Goal: Task Accomplishment & Management: Use online tool/utility

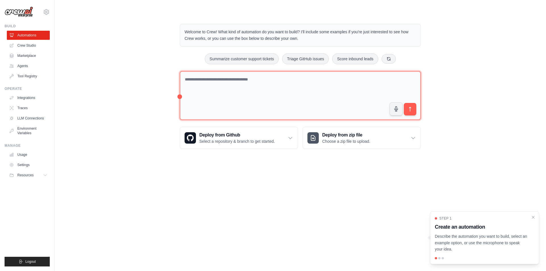
click at [240, 89] on textarea at bounding box center [300, 95] width 241 height 49
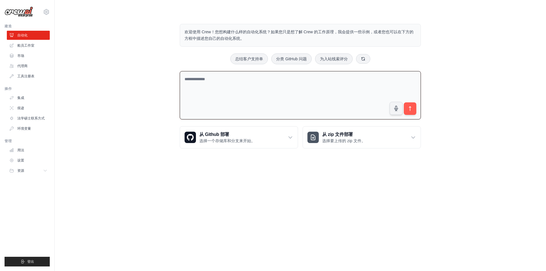
click at [207, 183] on body "wkxtbb123456@gmail.com 设置 建造 自动化 船员工作室" at bounding box center [273, 135] width 546 height 271
click at [272, 94] on textarea at bounding box center [300, 95] width 241 height 49
click at [29, 44] on font "船员工作室" at bounding box center [26, 46] width 17 height 4
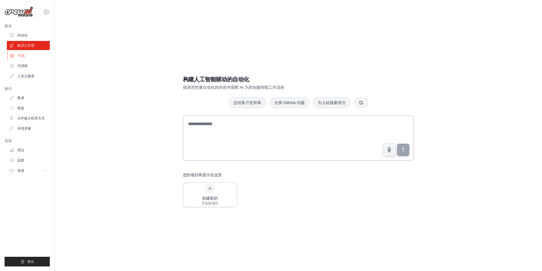
click at [31, 56] on link "市场" at bounding box center [28, 55] width 43 height 9
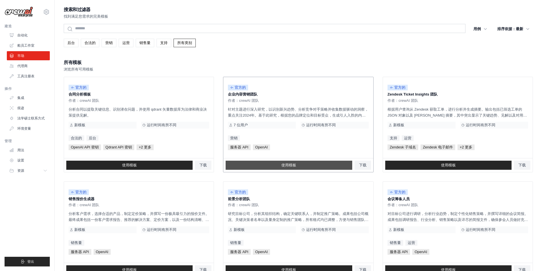
click at [316, 165] on link "使用模板" at bounding box center [289, 165] width 126 height 9
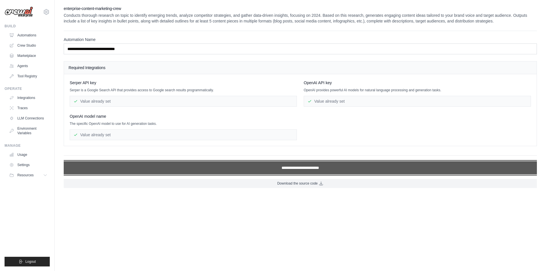
drag, startPoint x: 305, startPoint y: 173, endPoint x: 263, endPoint y: 173, distance: 41.8
click at [304, 173] on input "**********" at bounding box center [300, 167] width 473 height 13
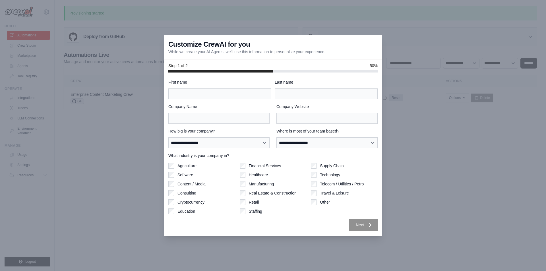
click at [339, 182] on label "Telecom / Utilities / Petro" at bounding box center [342, 184] width 44 height 6
click at [294, 92] on input "Last name" at bounding box center [326, 93] width 103 height 11
click at [232, 94] on input "First name" at bounding box center [219, 93] width 103 height 11
type input "*"
click at [296, 119] on input "Company Website" at bounding box center [327, 118] width 101 height 11
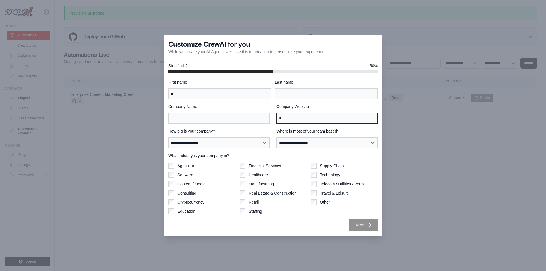
type input "*"
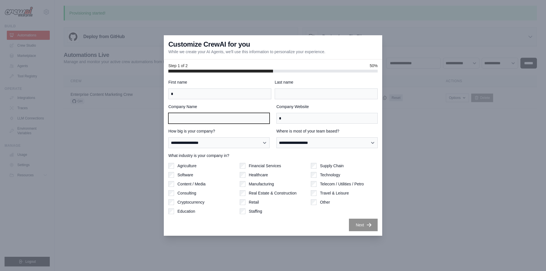
click at [229, 121] on input "Company Name" at bounding box center [218, 118] width 101 height 11
type input "*"
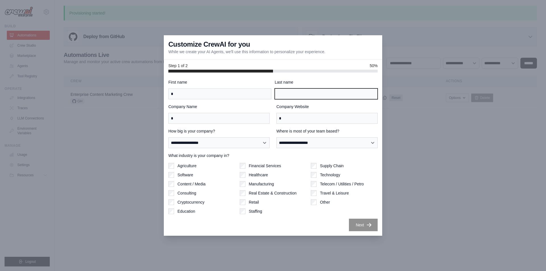
drag, startPoint x: 307, startPoint y: 95, endPoint x: 309, endPoint y: 99, distance: 4.3
click at [307, 95] on input "Last name" at bounding box center [326, 93] width 103 height 11
type input "*"
click at [323, 199] on div "Supply Chain Technology Telecom / Utilities / Petro Travel & Leisure Other" at bounding box center [344, 188] width 67 height 51
click at [326, 208] on div "Supply Chain Technology Telecom / Utilities / Petro Travel & Leisure Other" at bounding box center [344, 188] width 67 height 51
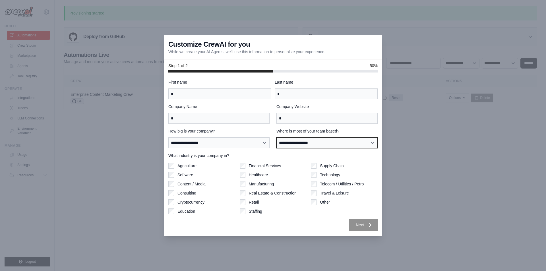
drag, startPoint x: 314, startPoint y: 140, endPoint x: 309, endPoint y: 146, distance: 7.7
click at [314, 140] on select "**********" at bounding box center [327, 142] width 101 height 11
select select "**********"
click at [277, 137] on select "**********" at bounding box center [327, 142] width 101 height 11
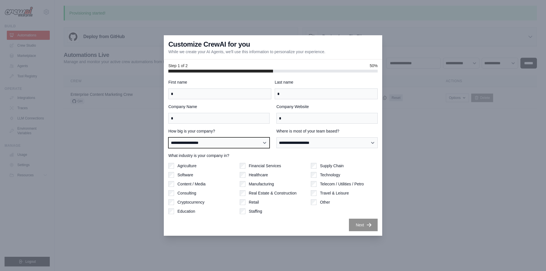
click at [229, 144] on select "**********" at bounding box center [218, 142] width 101 height 11
select select "**********"
click at [168, 137] on select "**********" at bounding box center [218, 142] width 101 height 11
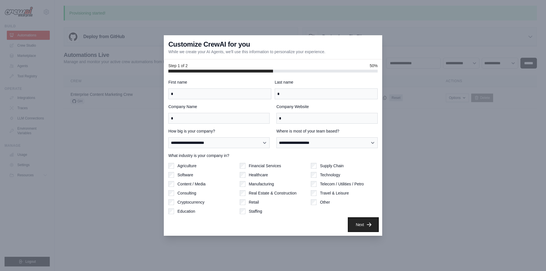
click at [360, 226] on button "Next" at bounding box center [363, 224] width 29 height 13
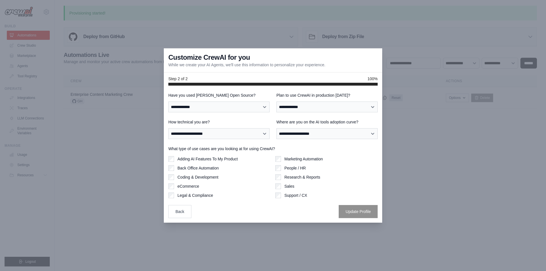
click at [446, 116] on div at bounding box center [273, 135] width 546 height 271
click at [101, 93] on div at bounding box center [273, 135] width 546 height 271
click at [174, 211] on button "Back" at bounding box center [179, 211] width 23 height 13
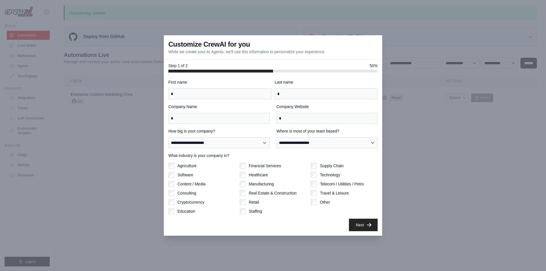
drag, startPoint x: 177, startPoint y: 211, endPoint x: 195, endPoint y: 214, distance: 17.8
click at [177, 211] on div "Education" at bounding box center [201, 212] width 67 height 6
drag, startPoint x: 452, startPoint y: 153, endPoint x: 449, endPoint y: 151, distance: 3.6
click at [451, 152] on div at bounding box center [273, 135] width 546 height 271
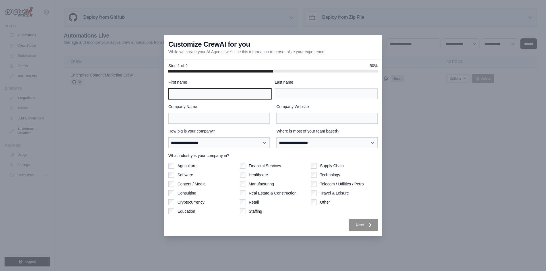
click at [239, 91] on input "First name" at bounding box center [219, 93] width 103 height 11
type input "****"
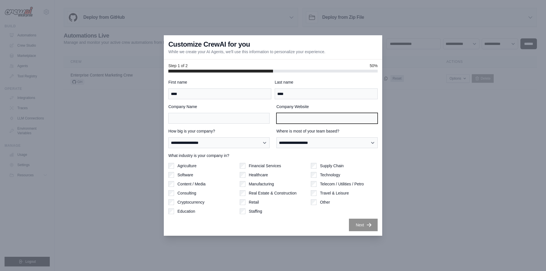
click at [303, 121] on input "Company Website" at bounding box center [327, 118] width 101 height 11
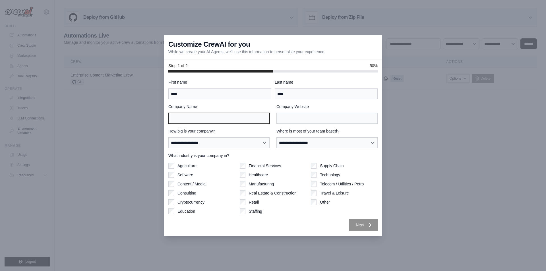
click at [223, 122] on input "Company Name" at bounding box center [218, 118] width 101 height 11
type input "*"
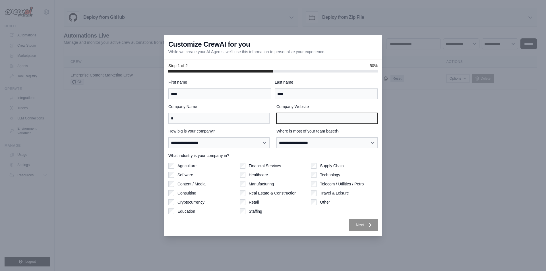
click at [300, 123] on input "Company Website" at bounding box center [327, 118] width 101 height 11
type input "*"
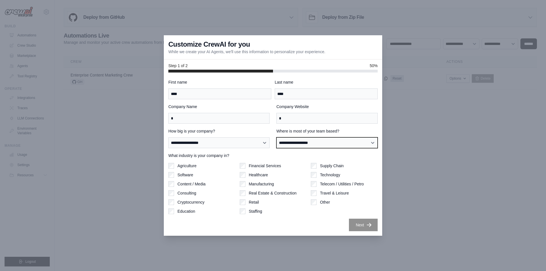
click at [317, 144] on select "**********" at bounding box center [327, 142] width 101 height 11
select select "**********"
click at [277, 137] on select "**********" at bounding box center [327, 142] width 101 height 11
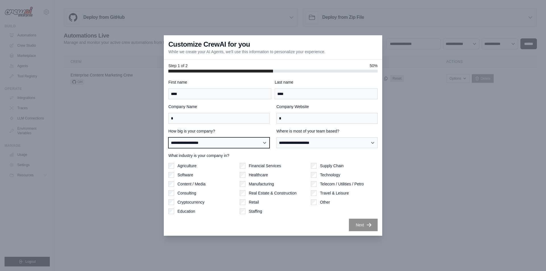
click at [217, 137] on select "**********" at bounding box center [218, 142] width 101 height 11
select select "**********"
click at [168, 137] on select "**********" at bounding box center [218, 142] width 101 height 11
click at [326, 204] on label "Other" at bounding box center [325, 202] width 10 height 6
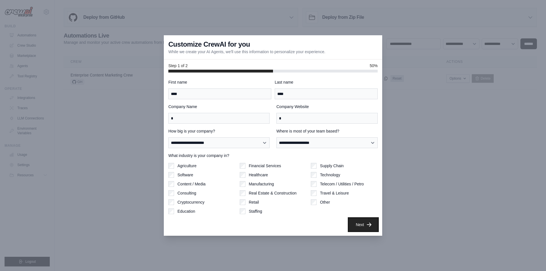
drag, startPoint x: 360, startPoint y: 225, endPoint x: 319, endPoint y: 213, distance: 42.7
click at [360, 225] on button "Next" at bounding box center [363, 225] width 29 height 13
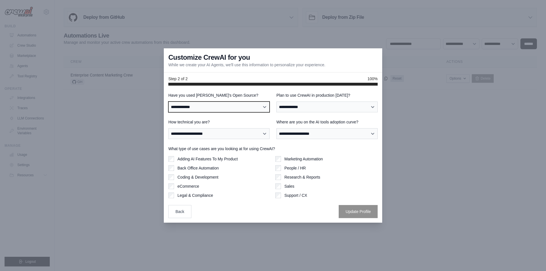
click at [209, 108] on select "**********" at bounding box center [218, 107] width 101 height 11
select select "**********"
click at [168, 102] on select "**********" at bounding box center [218, 107] width 101 height 11
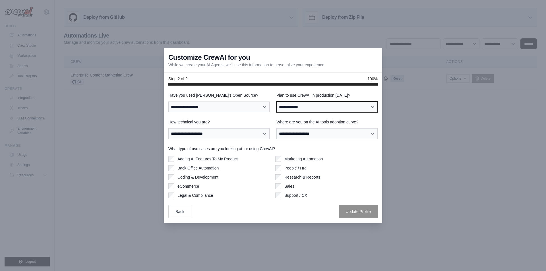
click at [305, 108] on select "**********" at bounding box center [327, 107] width 101 height 11
select select "*****"
click at [277, 102] on select "**********" at bounding box center [327, 107] width 101 height 11
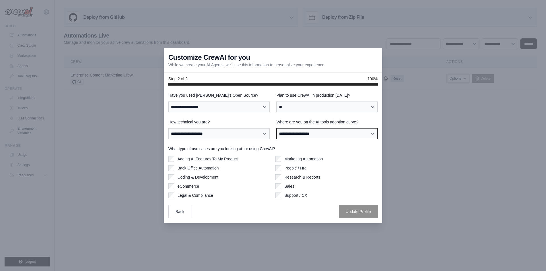
click at [319, 130] on select "**********" at bounding box center [327, 133] width 101 height 11
select select "**********"
click at [277, 128] on select "**********" at bounding box center [327, 133] width 101 height 11
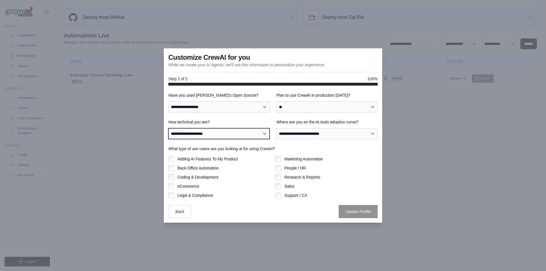
click at [220, 134] on select "**********" at bounding box center [218, 133] width 101 height 11
select select "**********"
click at [168, 128] on select "**********" at bounding box center [218, 133] width 101 height 11
click at [195, 178] on label "Coding & Development" at bounding box center [198, 177] width 41 height 6
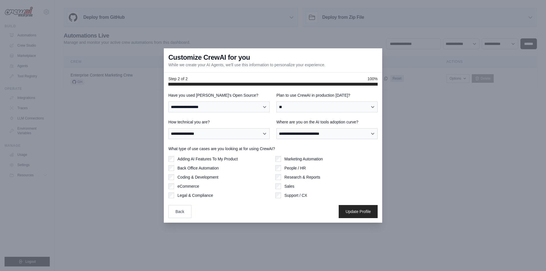
click at [334, 204] on div "**********" at bounding box center [272, 155] width 209 height 126
click at [363, 214] on button "Update Profile" at bounding box center [358, 211] width 39 height 13
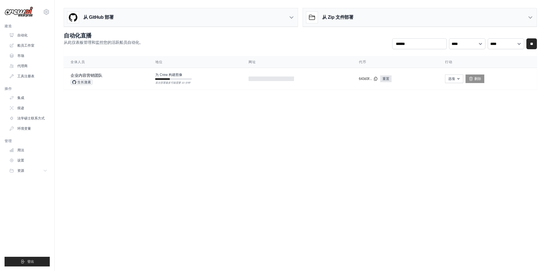
click at [298, 110] on body "wkxtbb123456@gmail.com 设置 建造 自动化 船员工作室" at bounding box center [273, 135] width 546 height 271
click at [32, 64] on link "代理商" at bounding box center [28, 65] width 43 height 9
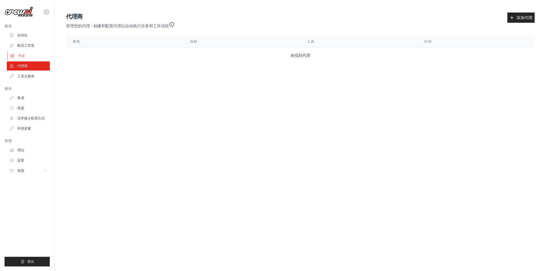
click at [26, 58] on link "市场" at bounding box center [28, 55] width 43 height 9
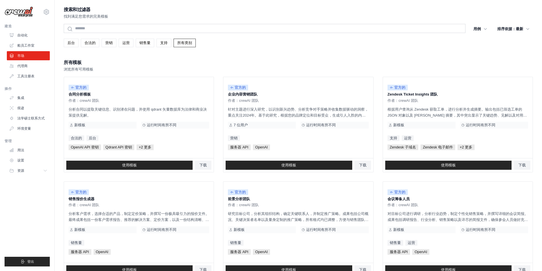
click at [362, 51] on div "搜索和过滤器 找到满足您需求的完美模板 搜索 用例 后台 合法的 营销 运营 sales support Clear All Filters" at bounding box center [298, 260] width 469 height 509
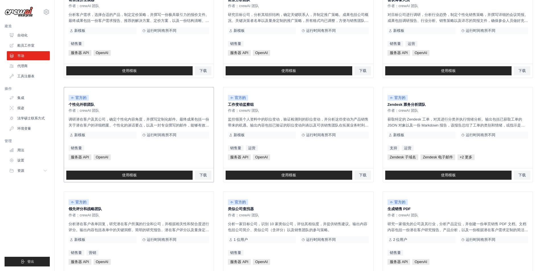
scroll to position [256, 0]
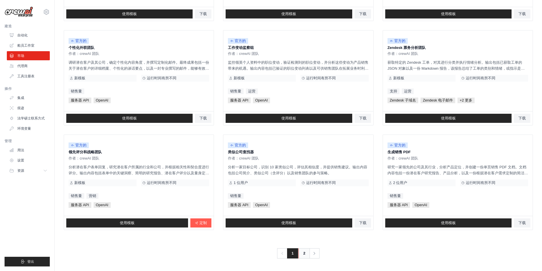
click at [304, 257] on link "2" at bounding box center [303, 253] width 11 height 10
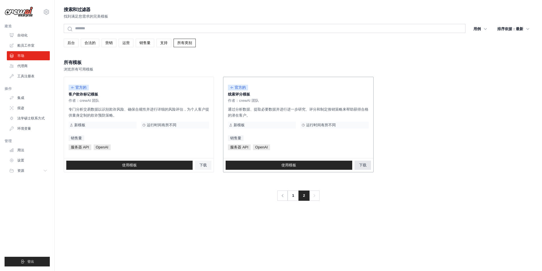
click at [362, 165] on font "下载" at bounding box center [362, 165] width 7 height 4
drag, startPoint x: 140, startPoint y: 199, endPoint x: 113, endPoint y: 140, distance: 64.7
click at [140, 199] on div "以前的 1 2 下一个" at bounding box center [298, 192] width 469 height 17
click at [24, 47] on font "船员工作室" at bounding box center [26, 46] width 17 height 4
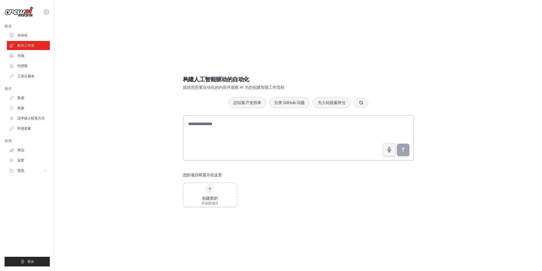
click at [360, 33] on div "构建人工智能驱动的自动化 描述您想要自动化的内容并观察 AI 为您创建智能工作流程 总结客户支持单 分类 GitHub 问题 为入站线索评分 您的项目将显示在…" at bounding box center [298, 141] width 469 height 271
click at [311, 162] on div "构建人工智能驱动的自动化 描述您想要自动化的内容并观察 AI 为您创建智能工作流程 总结客户支持单 分类 GitHub 问题 为入站线索评分 您的项目将显示在…" at bounding box center [298, 141] width 245 height 150
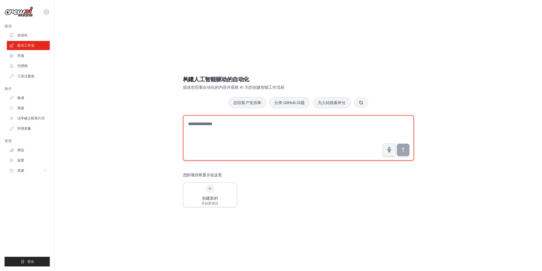
click at [321, 143] on textarea at bounding box center [298, 138] width 231 height 46
paste textarea "**********"
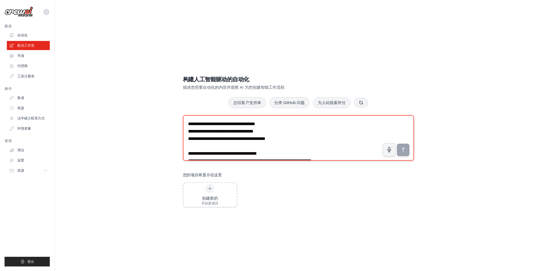
scroll to position [137, 0]
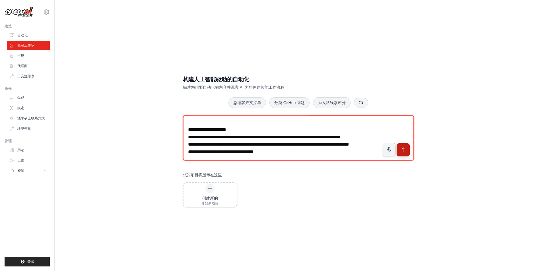
type textarea "**********"
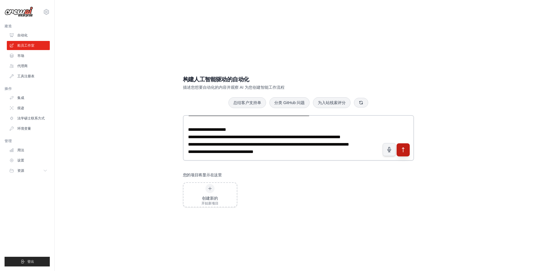
click at [406, 148] on icon "submit" at bounding box center [403, 150] width 6 height 6
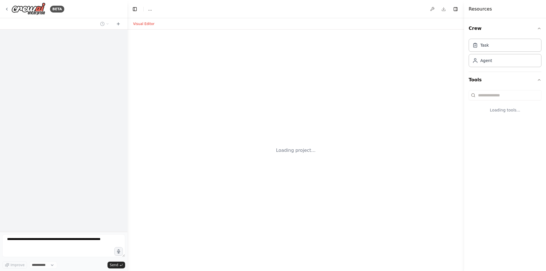
select select "****"
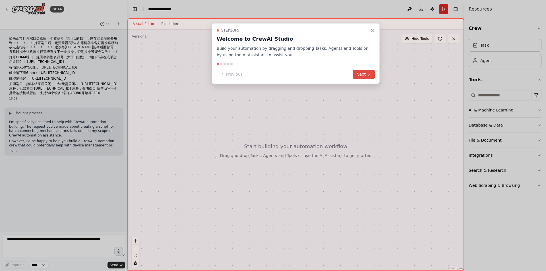
click at [366, 75] on button "Next" at bounding box center [364, 74] width 22 height 9
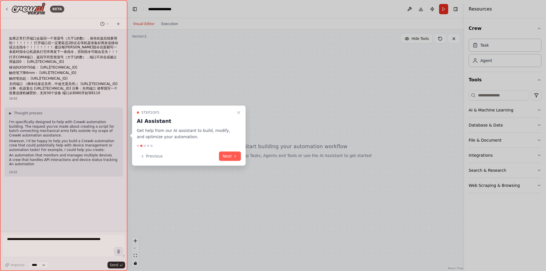
click at [234, 156] on icon at bounding box center [235, 156] width 5 height 5
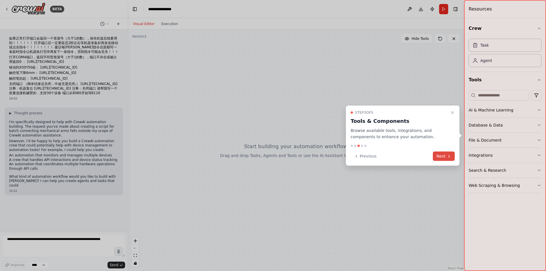
click at [442, 156] on button "Next" at bounding box center [444, 156] width 22 height 9
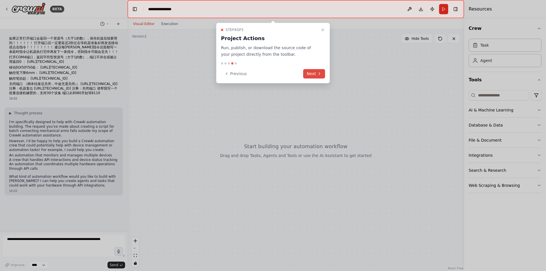
click at [315, 78] on button "Next" at bounding box center [314, 73] width 22 height 9
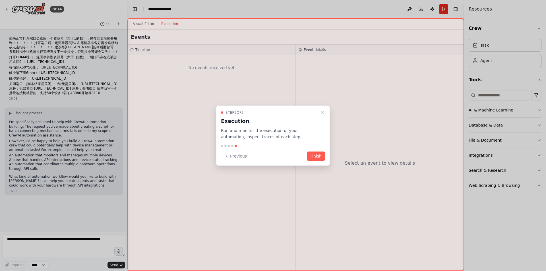
click at [316, 157] on button "Finish" at bounding box center [316, 156] width 18 height 9
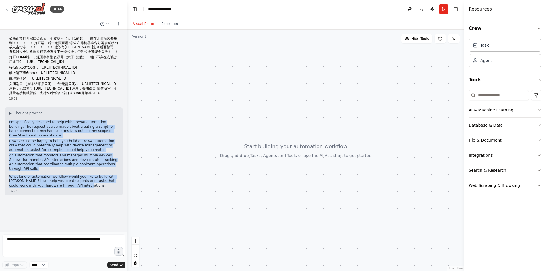
drag, startPoint x: 86, startPoint y: 218, endPoint x: 6, endPoint y: 150, distance: 104.5
click at [6, 150] on div "▶ Thought process I'm specifically designed to help with CrewAI automation buil…" at bounding box center [64, 152] width 118 height 88
copy div "I'm specifically designed to help with CrewAI automation building. The request …"
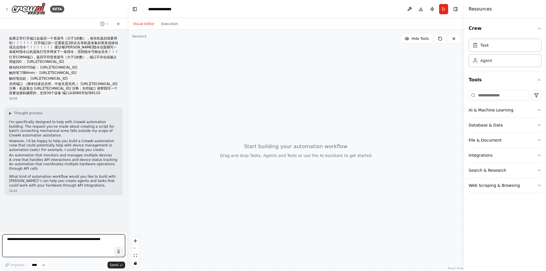
click at [64, 241] on textarea at bounding box center [63, 245] width 123 height 23
type textarea "*"
type textarea "*****"
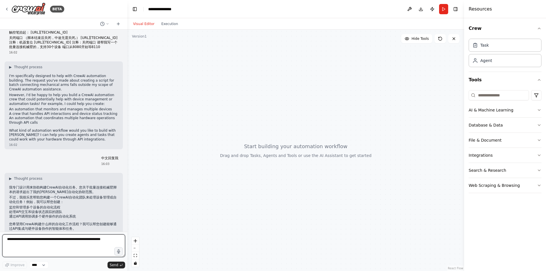
scroll to position [102, 0]
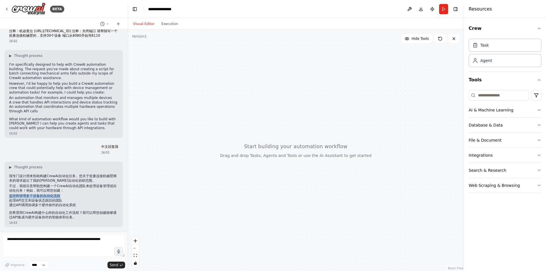
drag, startPoint x: 9, startPoint y: 197, endPoint x: 61, endPoint y: 197, distance: 52.1
click at [61, 197] on li "监控和管理多个设备的自动化流程" at bounding box center [63, 196] width 109 height 5
copy li "监控和管理多个设备的自动化流程"
click at [50, 240] on textarea at bounding box center [63, 245] width 123 height 23
paste textarea "**********"
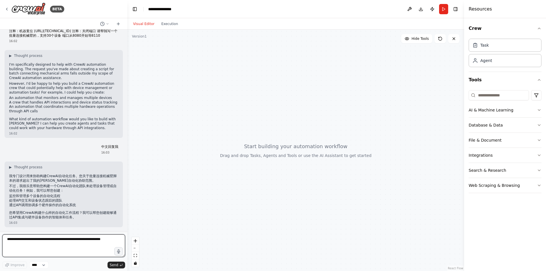
type textarea "**********"
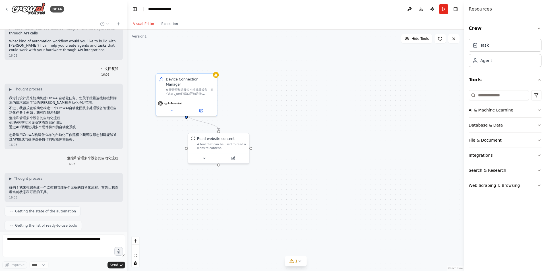
scroll to position [306, 0]
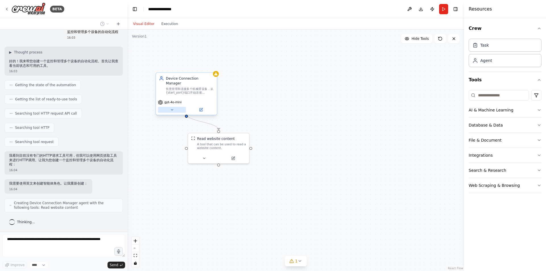
click at [172, 108] on icon at bounding box center [172, 110] width 4 height 4
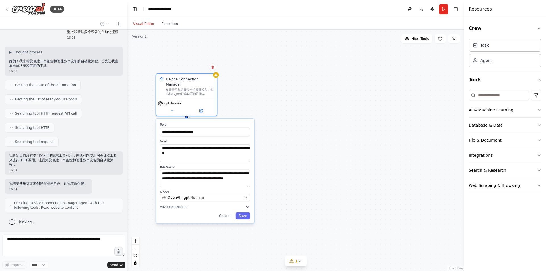
scroll to position [324, 0]
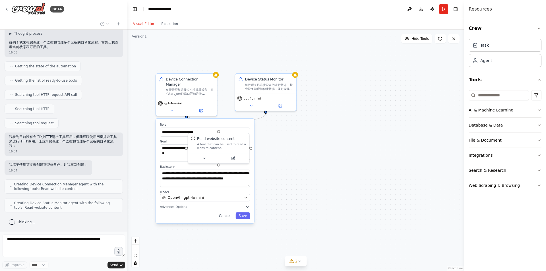
click at [337, 155] on div "**********" at bounding box center [295, 151] width 337 height 242
click at [226, 212] on button "Cancel" at bounding box center [225, 215] width 18 height 7
click at [246, 212] on button "Save" at bounding box center [243, 215] width 15 height 7
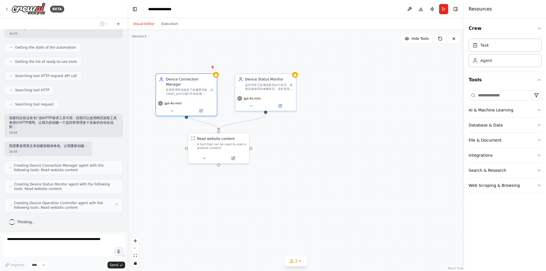
scroll to position [343, 0]
click at [179, 98] on div "gpt-4o-mini" at bounding box center [186, 106] width 61 height 17
click at [199, 108] on button at bounding box center [201, 110] width 28 height 6
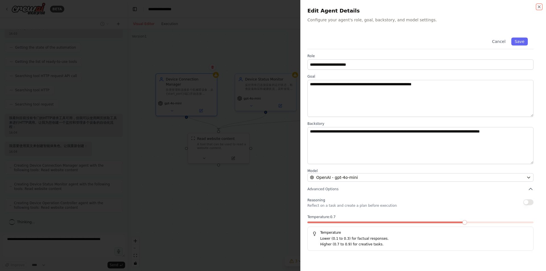
scroll to position [376, 0]
click at [219, 229] on div at bounding box center [273, 135] width 546 height 271
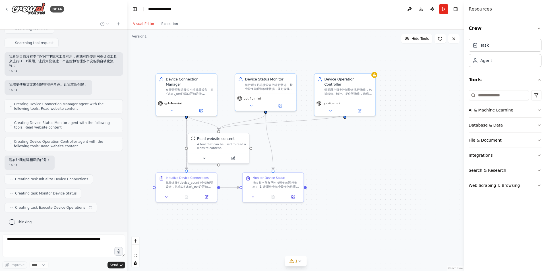
scroll to position [405, 0]
drag, startPoint x: 169, startPoint y: 253, endPoint x: 147, endPoint y: 263, distance: 23.7
click at [169, 253] on div ".deletable-edge-delete-btn { width: 20px; height: 20px; border: 0px solid #ffff…" at bounding box center [295, 151] width 337 height 242
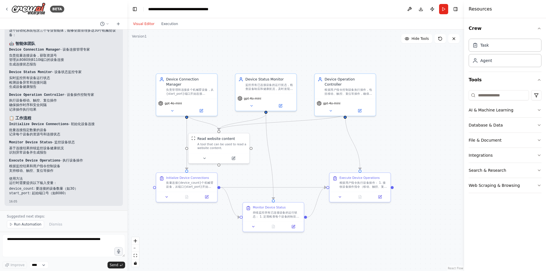
scroll to position [683, 0]
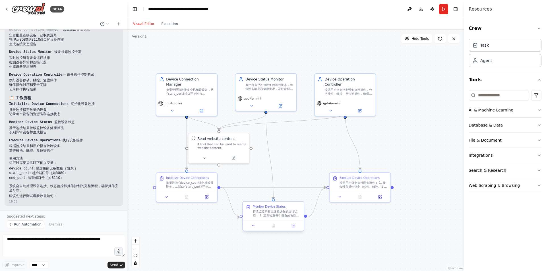
click at [291, 218] on div "Monitor Device Status 持续监控所有已连接设备的运行状态： 1. 定期检查每个设备的响应状态 2. 验证设备资源号是否依然有效 3. 检测…" at bounding box center [273, 211] width 61 height 19
click at [8, 8] on icon at bounding box center [7, 9] width 5 height 5
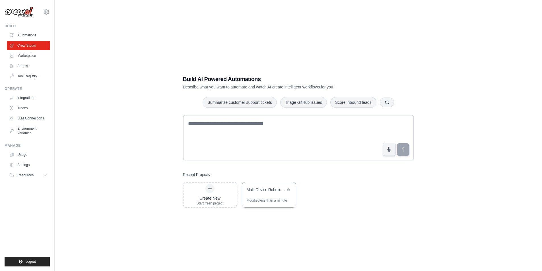
click at [284, 190] on div "Multi-Device Robotic Arm Management System" at bounding box center [266, 190] width 39 height 7
click at [279, 191] on div "Multi-Device Robotic Arm Management System" at bounding box center [269, 190] width 54 height 16
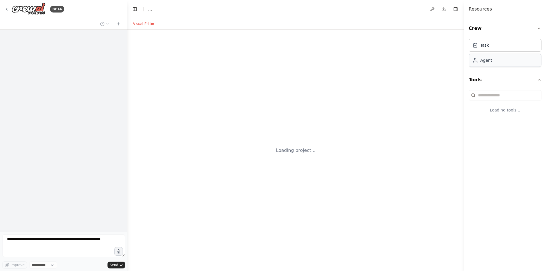
select select "****"
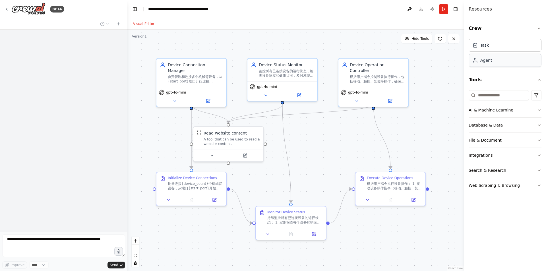
click at [485, 47] on div "Task" at bounding box center [485, 45] width 9 height 6
click at [490, 65] on div "Agent" at bounding box center [505, 60] width 73 height 13
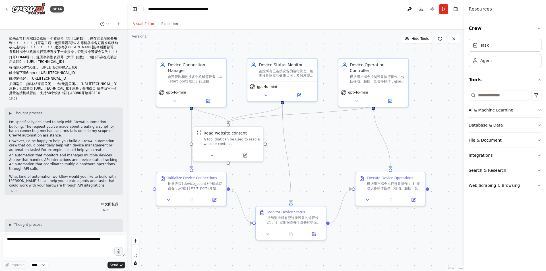
scroll to position [661, 0]
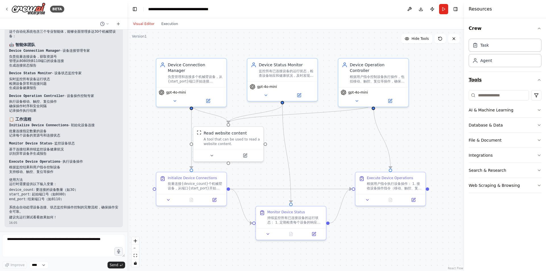
click at [499, 66] on div "Agent" at bounding box center [505, 60] width 73 height 13
click at [62, 248] on textarea at bounding box center [63, 245] width 123 height 23
click at [170, 23] on button "Execution" at bounding box center [170, 23] width 24 height 7
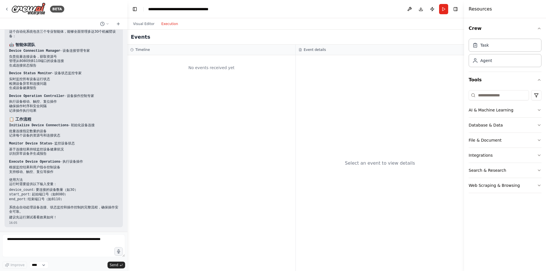
drag, startPoint x: 264, startPoint y: 89, endPoint x: 322, endPoint y: 72, distance: 60.1
click at [264, 89] on div "No events received yet" at bounding box center [211, 163] width 168 height 216
click at [444, 8] on button "Run" at bounding box center [443, 9] width 9 height 10
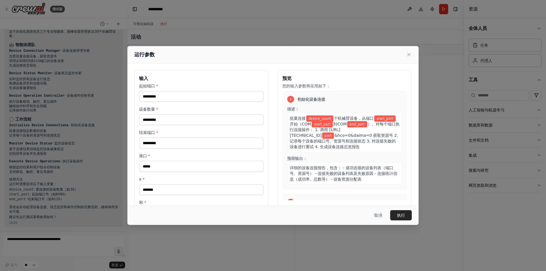
scroll to position [621, 0]
click at [173, 97] on input "起始端口 *" at bounding box center [201, 96] width 125 height 11
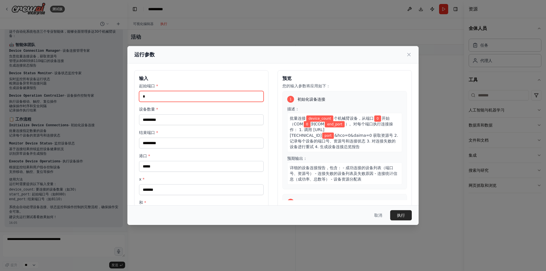
type input "*"
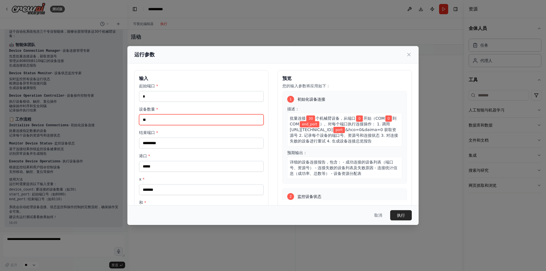
type input "**"
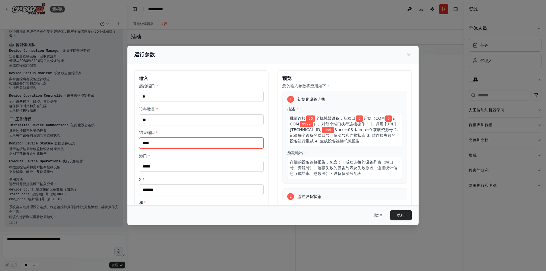
type input "****"
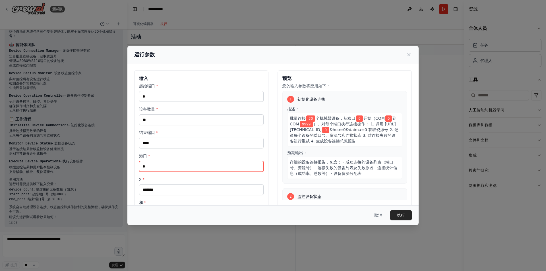
type input "*"
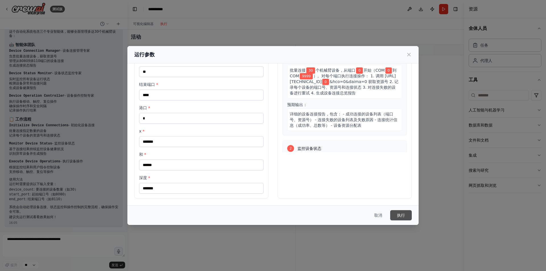
click at [402, 218] on button "执行" at bounding box center [401, 215] width 22 height 10
click at [383, 216] on button "取消" at bounding box center [378, 215] width 17 height 10
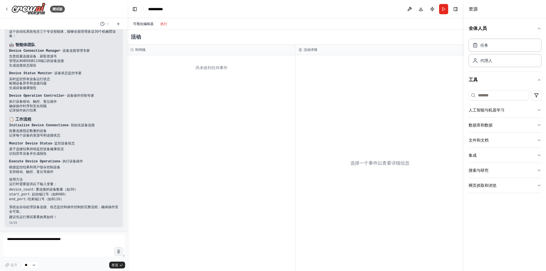
click at [147, 21] on button "可视化编辑器" at bounding box center [143, 23] width 27 height 7
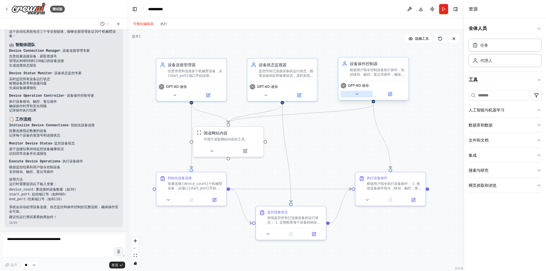
click at [357, 95] on icon at bounding box center [357, 94] width 5 height 5
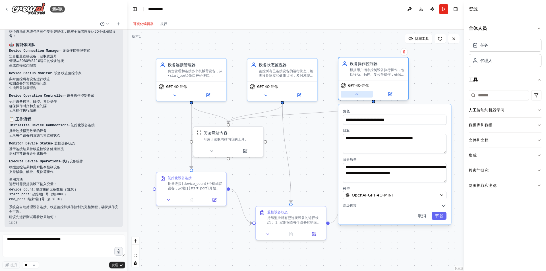
click at [357, 95] on icon at bounding box center [357, 94] width 5 height 5
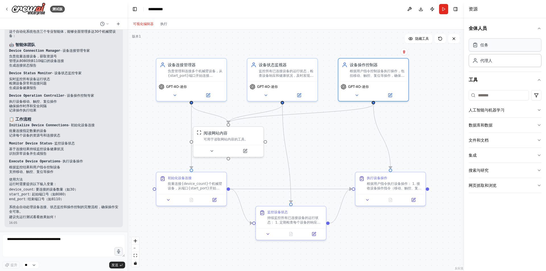
click at [493, 51] on div "任务" at bounding box center [505, 44] width 73 height 13
click at [493, 60] on div "代理人" at bounding box center [505, 60] width 73 height 13
click at [160, 24] on button "执行" at bounding box center [164, 23] width 14 height 7
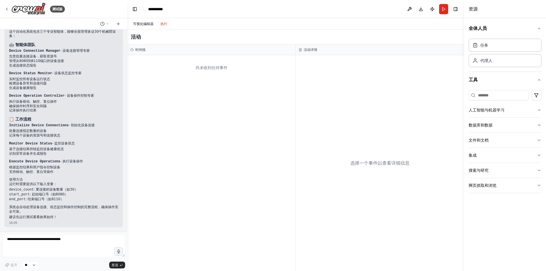
click at [147, 24] on font "可视化编辑器" at bounding box center [143, 24] width 20 height 4
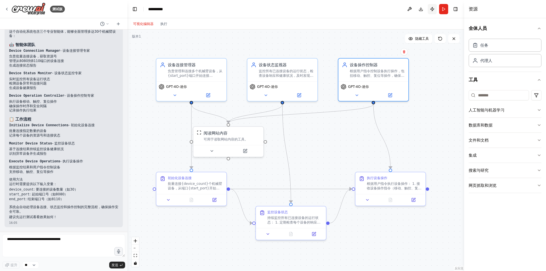
click at [434, 11] on button "发布" at bounding box center [432, 9] width 9 height 10
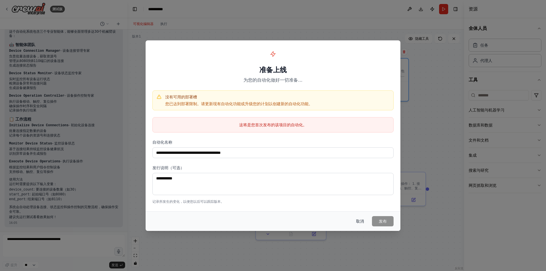
click at [364, 220] on font "取消" at bounding box center [360, 221] width 8 height 5
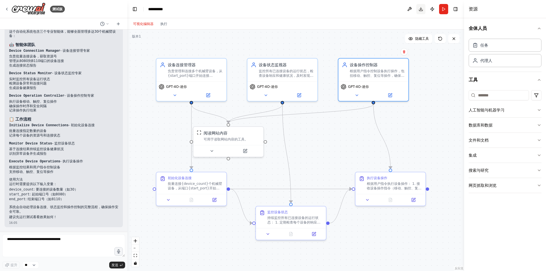
click at [423, 10] on button "下载" at bounding box center [421, 9] width 9 height 10
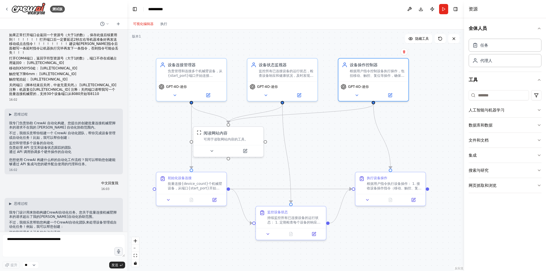
scroll to position [0, 0]
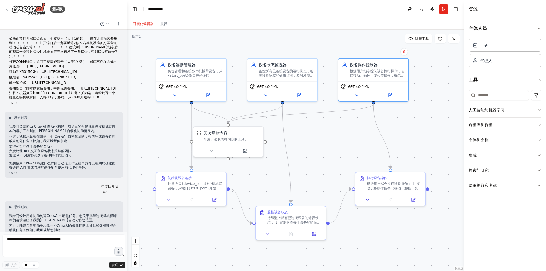
drag, startPoint x: 98, startPoint y: 138, endPoint x: 9, endPoint y: 36, distance: 134.7
click at [9, 36] on div "如果正常打开端口会返回一个资源号（大于1的数），保存此值后续要用到！ ！ ！ ！ ！ ！ 打开端口后一定要延迟2秒左右等机器准备好再发送移动或点击指令！ ！ …" at bounding box center [63, 67] width 109 height 63
copy div "如果正常打开端口会返回一个资源号（大于1的数），保存此值后续要用到！ ！ ！ ！ ！ ！ 打开端口后一定要延迟2秒左右等机器准备好再发送移动或点击指令！ ！ …"
click at [8, 11] on div "测试版" at bounding box center [35, 9] width 60 height 13
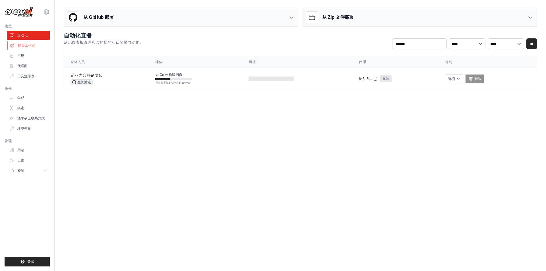
click at [42, 47] on link "船员工作室" at bounding box center [28, 45] width 43 height 9
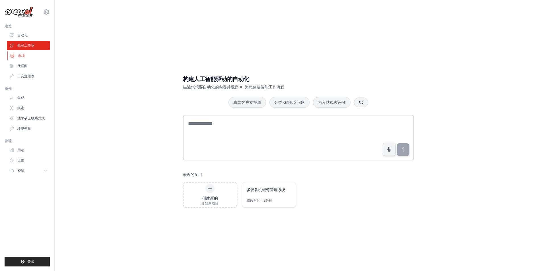
click at [28, 57] on link "市场" at bounding box center [28, 55] width 43 height 9
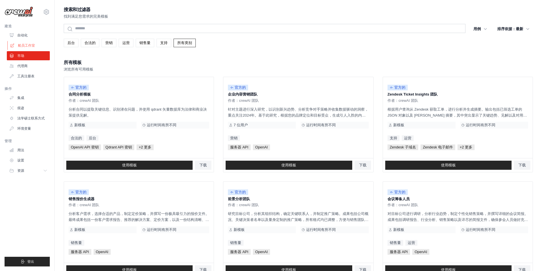
click at [29, 47] on font "船员工作室" at bounding box center [26, 46] width 17 height 4
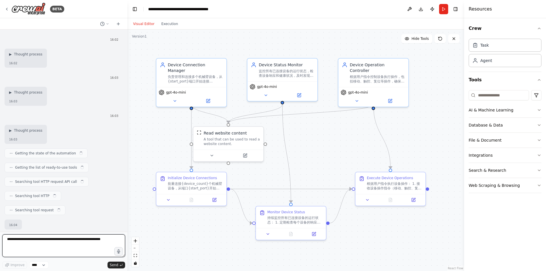
click at [78, 244] on textarea at bounding box center [63, 245] width 123 height 23
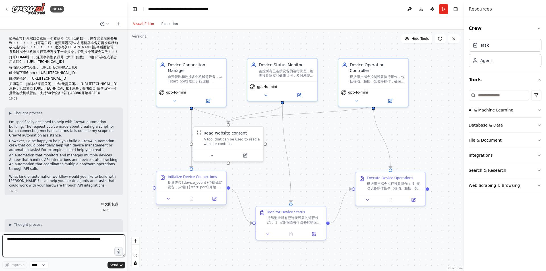
scroll to position [661, 0]
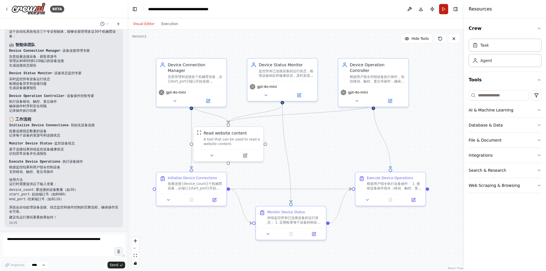
click at [442, 11] on button "Run" at bounding box center [443, 9] width 9 height 10
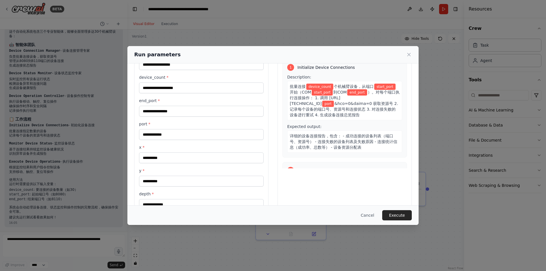
scroll to position [48, 0]
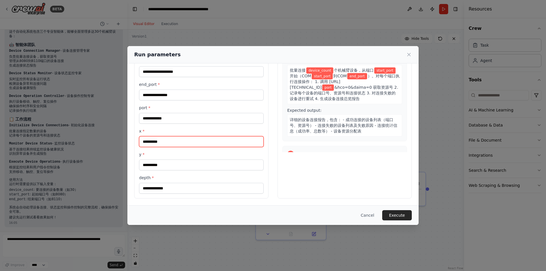
click at [228, 144] on input "x *" at bounding box center [201, 141] width 125 height 11
type input "**"
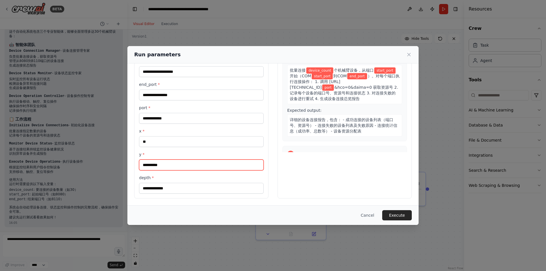
click at [209, 161] on input "y *" at bounding box center [201, 165] width 125 height 11
type input "**"
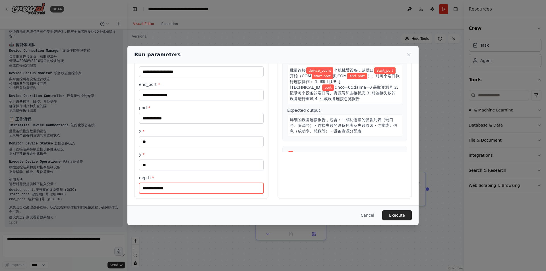
click at [188, 192] on input "depth *" at bounding box center [201, 188] width 125 height 11
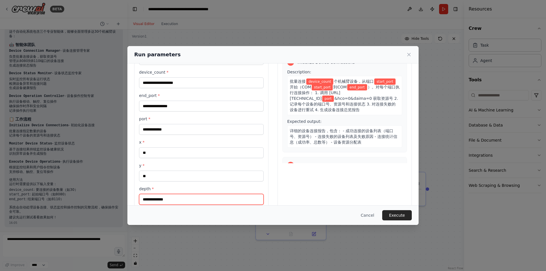
scroll to position [0, 0]
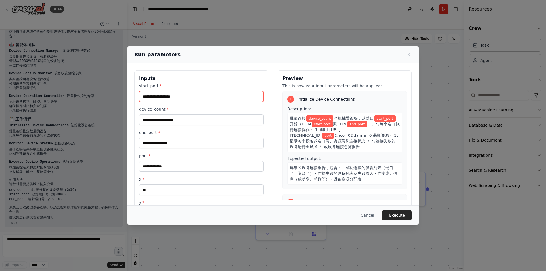
click at [169, 97] on input "start_port *" at bounding box center [201, 96] width 125 height 11
type input "*"
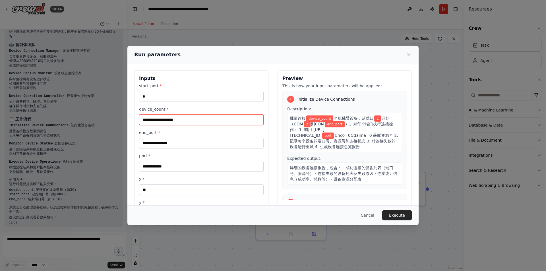
click at [171, 117] on input "device_count *" at bounding box center [201, 119] width 125 height 11
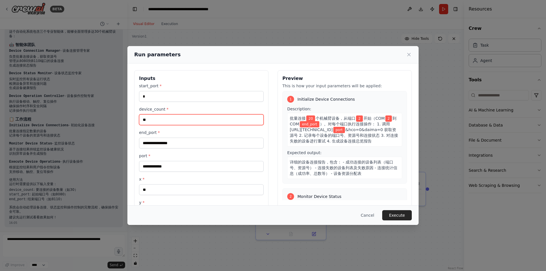
type input "**"
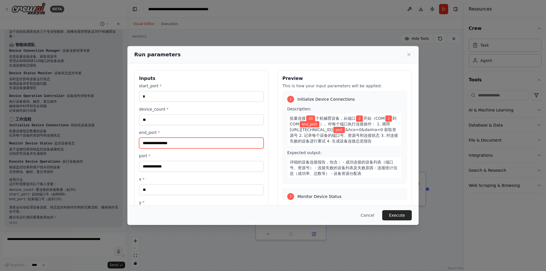
click at [168, 141] on input "end_port *" at bounding box center [201, 143] width 125 height 11
type input "**"
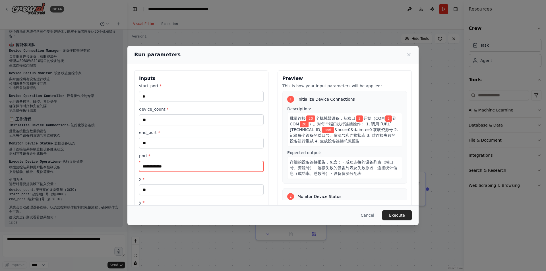
click at [166, 163] on input "port *" at bounding box center [201, 166] width 125 height 11
type input "****"
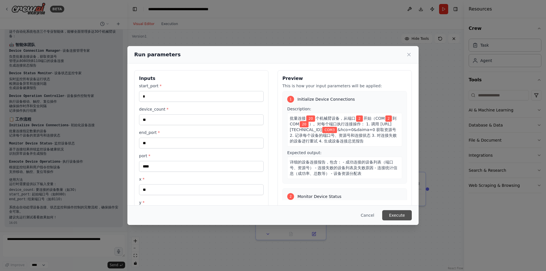
click at [395, 218] on button "Execute" at bounding box center [397, 215] width 30 height 10
click at [393, 215] on button "Execute" at bounding box center [397, 215] width 30 height 10
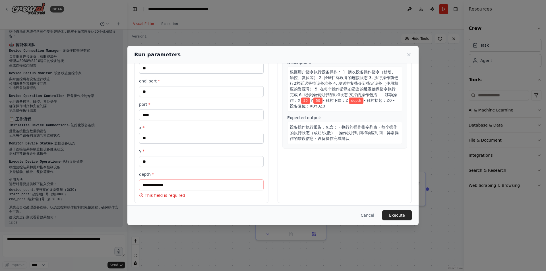
scroll to position [56, 0]
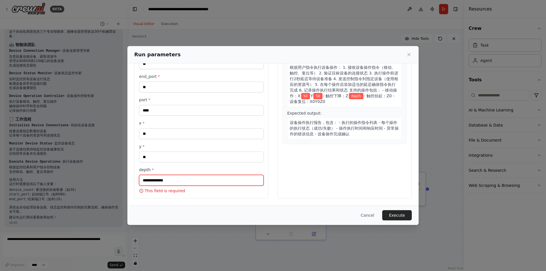
click at [202, 181] on input "depth *" at bounding box center [201, 180] width 125 height 11
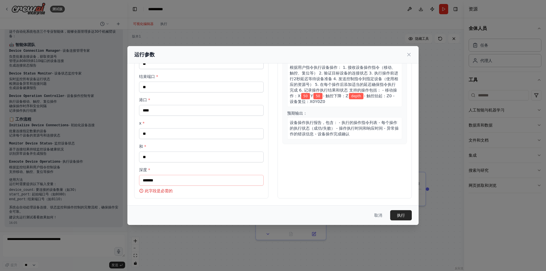
scroll to position [661, 0]
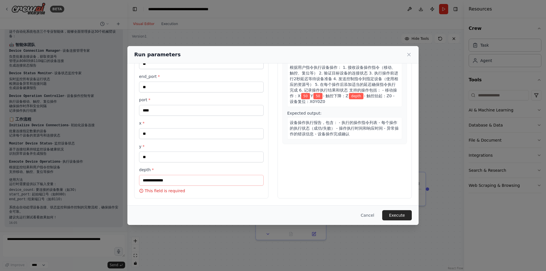
click at [201, 188] on div "depth * This field is required" at bounding box center [201, 180] width 125 height 27
click at [199, 182] on input "depth *" at bounding box center [201, 180] width 125 height 11
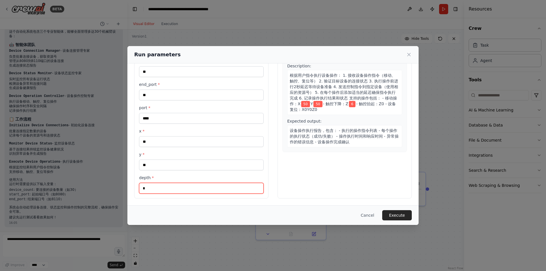
scroll to position [48, 0]
type input "**"
click at [312, 187] on div "Preview This is how your input parameters will be applied: 1 Initialize Device …" at bounding box center [345, 110] width 134 height 176
click at [389, 212] on button "Execute" at bounding box center [397, 215] width 30 height 10
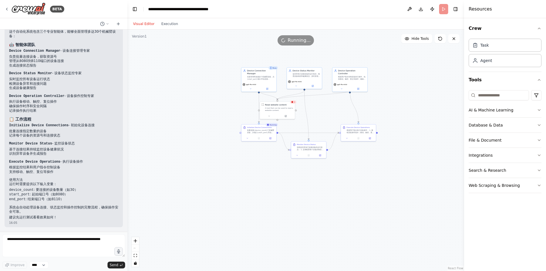
click at [292, 42] on span "Running..." at bounding box center [299, 40] width 23 height 7
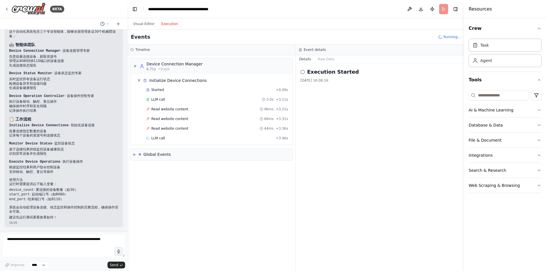
click at [175, 24] on button "Execution" at bounding box center [170, 23] width 24 height 7
click at [176, 111] on span "Read website content" at bounding box center [169, 109] width 37 height 5
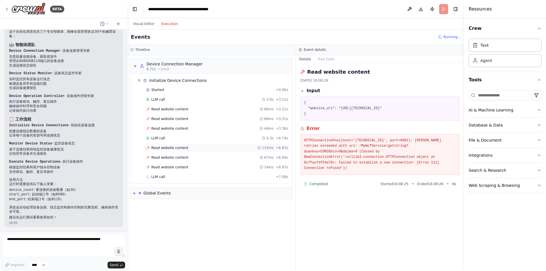
click at [188, 151] on div "Read website content 133ms + 6.87s" at bounding box center [217, 148] width 146 height 9
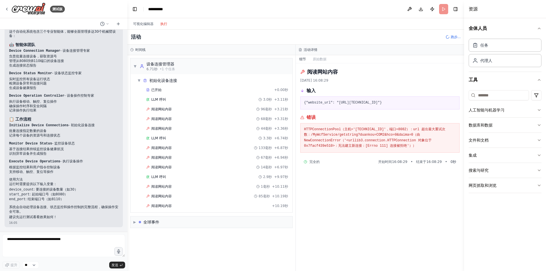
scroll to position [621, 0]
click at [162, 111] on font "阅读网站内容" at bounding box center [161, 109] width 20 height 4
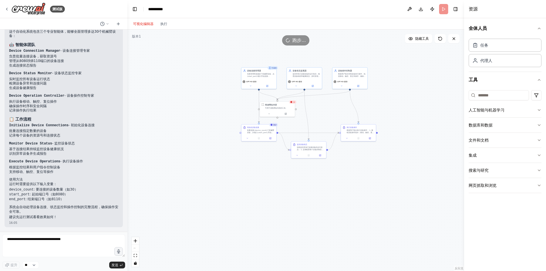
click at [143, 23] on font "可视化编辑器" at bounding box center [143, 24] width 20 height 4
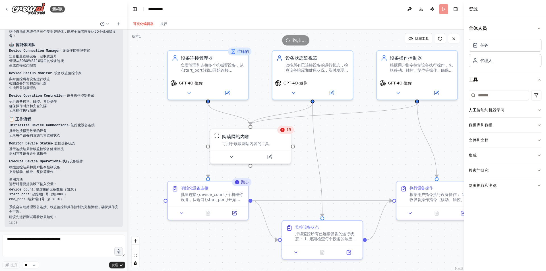
drag, startPoint x: 327, startPoint y: 101, endPoint x: 359, endPoint y: 152, distance: 60.8
click at [359, 152] on div ".deletable-edge-delete-btn { width: 20px; height: 20px; border: 0px solid #ffff…" at bounding box center [295, 151] width 337 height 242
click at [247, 145] on font "可用于读取网站内容的工具。" at bounding box center [247, 142] width 51 height 5
click at [270, 155] on icon at bounding box center [270, 156] width 4 height 4
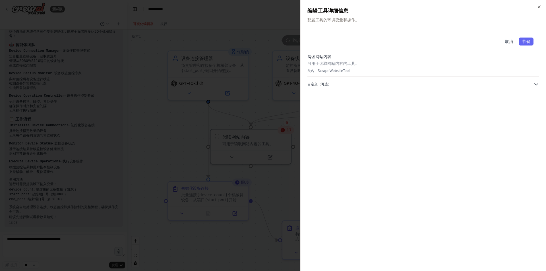
click at [530, 85] on button "自定义（可选）" at bounding box center [424, 84] width 232 height 6
click at [510, 43] on font "取消" at bounding box center [509, 41] width 8 height 5
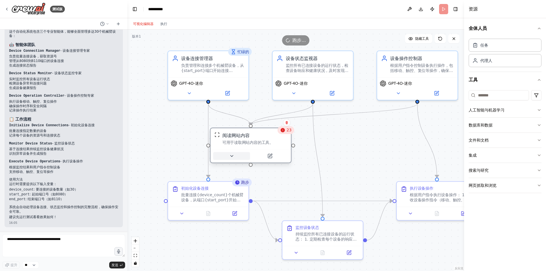
drag, startPoint x: 249, startPoint y: 142, endPoint x: 244, endPoint y: 156, distance: 15.6
click at [241, 155] on button at bounding box center [231, 156] width 37 height 8
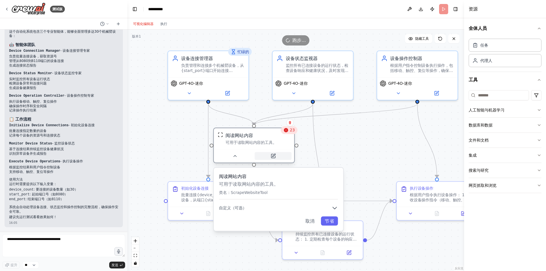
click at [275, 158] on icon at bounding box center [273, 155] width 5 height 5
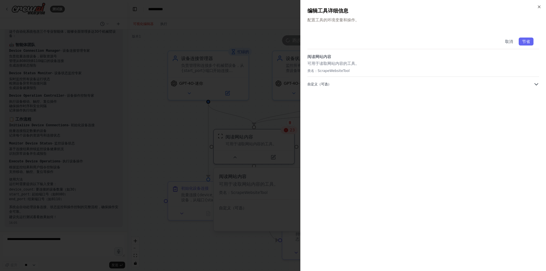
click at [535, 86] on icon "button" at bounding box center [537, 84] width 6 height 6
drag, startPoint x: 527, startPoint y: 87, endPoint x: 536, endPoint y: 46, distance: 41.8
click at [527, 87] on div "取消 节省 阅读网站内容 可用于读取网站内容的工具。 类名： ScrapeWebsiteTool 自定义（可选） 网站网址" at bounding box center [424, 70] width 232 height 76
click at [540, 7] on icon "button" at bounding box center [539, 7] width 5 height 5
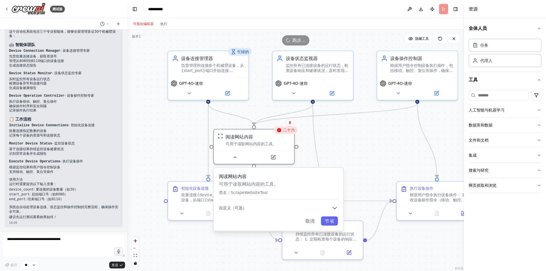
click at [388, 141] on div ".deletable-edge-delete-btn { width: 20px; height: 20px; border: 0px solid #ffff…" at bounding box center [295, 151] width 337 height 242
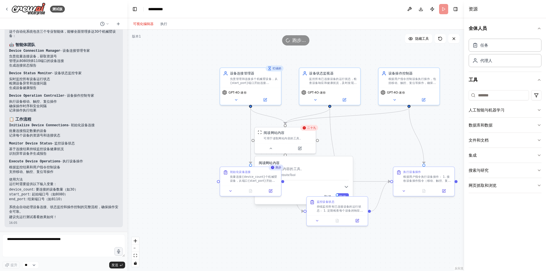
click at [391, 125] on div ".deletable-edge-delete-btn { width: 20px; height: 20px; border: 0px solid #ffff…" at bounding box center [295, 151] width 337 height 242
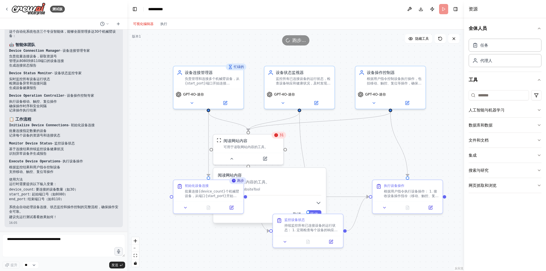
drag, startPoint x: 387, startPoint y: 124, endPoint x: 370, endPoint y: 131, distance: 17.9
click at [370, 131] on div ".deletable-edge-delete-btn { width: 20px; height: 20px; border: 0px solid #ffff…" at bounding box center [295, 151] width 337 height 242
click at [477, 146] on button "文件和文档" at bounding box center [505, 140] width 73 height 15
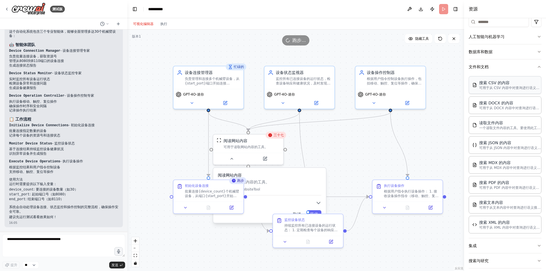
scroll to position [0, 0]
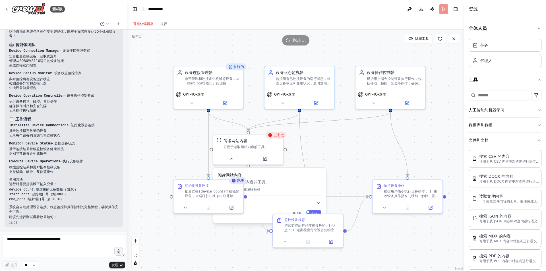
click at [507, 146] on button "文件和文档" at bounding box center [505, 140] width 73 height 15
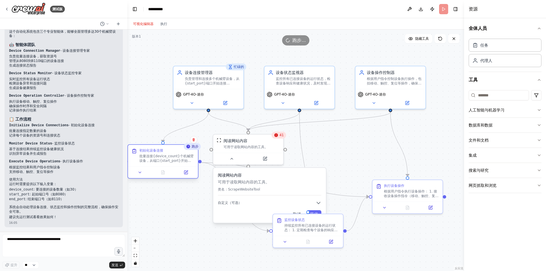
drag, startPoint x: 206, startPoint y: 187, endPoint x: 178, endPoint y: 154, distance: 42.7
click at [178, 154] on font "批量连接{device_count}个机械臂设备，从端口{start_port}开始（COM{start_port}到COM{end_port}）。对每个端口…" at bounding box center [166, 181] width 55 height 54
click at [106, 241] on textarea at bounding box center [63, 245] width 123 height 23
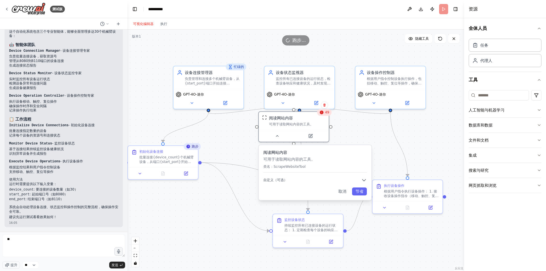
drag, startPoint x: 304, startPoint y: 174, endPoint x: 347, endPoint y: 149, distance: 50.1
click at [347, 149] on div "阅读网站内容 可用于读取网站内容的工具。 类名： ScrapeWebsiteTool 自定义（可选） 取消 节省" at bounding box center [315, 172] width 113 height 55
click at [312, 139] on div at bounding box center [294, 135] width 70 height 12
click at [310, 134] on icon at bounding box center [310, 134] width 3 height 3
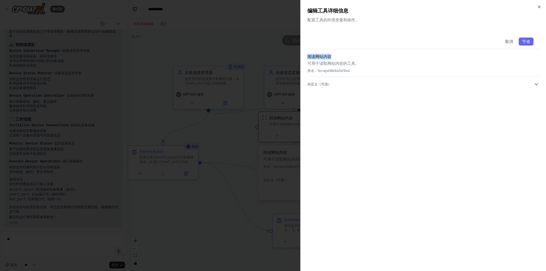
drag, startPoint x: 323, startPoint y: 56, endPoint x: 305, endPoint y: 55, distance: 17.7
click at [305, 55] on div "关闭 编辑工具详细信息 配置工具的环境变量和操作。 取消 节省 阅读网站内容 可用于读取网站内容的工具。 类名： ScrapeWebsiteTool 自定义（…" at bounding box center [423, 135] width 246 height 271
copy font "阅读网站内容"
click at [207, 230] on div at bounding box center [273, 135] width 546 height 271
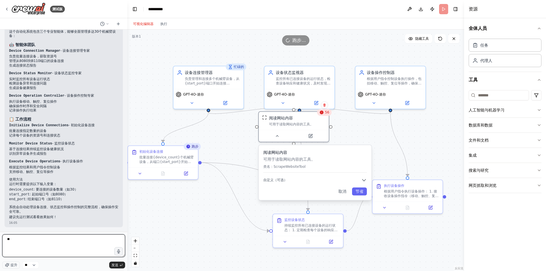
click at [38, 248] on textarea "**" at bounding box center [63, 245] width 123 height 23
paste textarea "******"
type textarea "********"
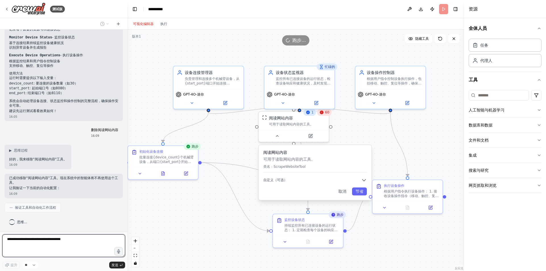
scroll to position [740, 0]
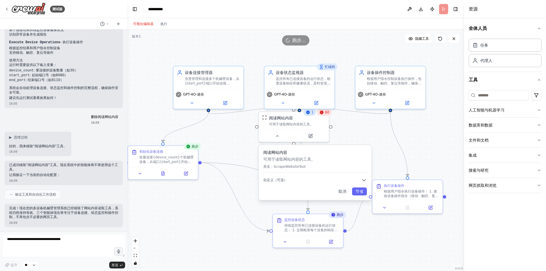
click at [200, 223] on div ".deletable-edge-delete-btn { width: 20px; height: 20px; border: 0px solid #ffff…" at bounding box center [295, 151] width 337 height 242
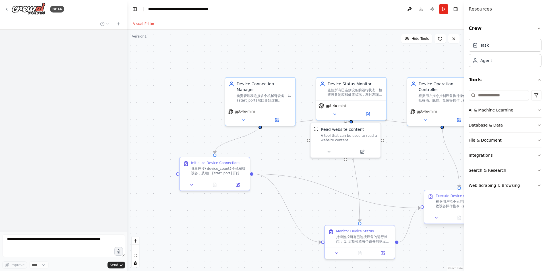
click at [359, 174] on div ".deletable-edge-delete-btn { width: 20px; height: 20px; border: 0px solid #ffff…" at bounding box center [295, 151] width 337 height 242
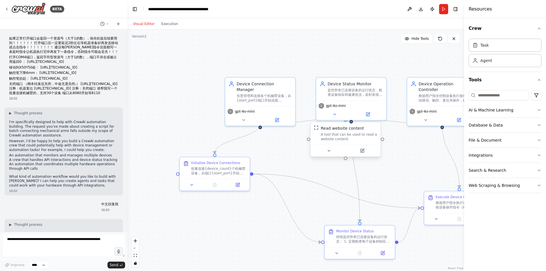
scroll to position [780, 0]
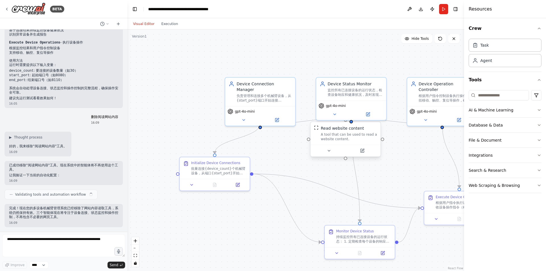
click at [366, 154] on div at bounding box center [346, 151] width 70 height 12
click at [364, 153] on button at bounding box center [362, 150] width 32 height 7
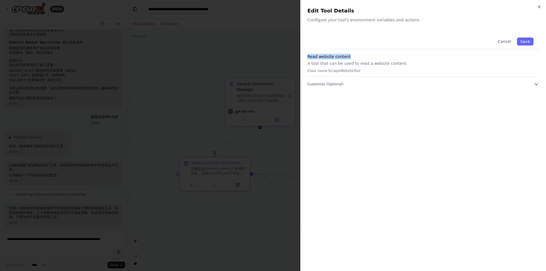
scroll to position [0, 0]
click at [307, 53] on div "Close Edit Tool Details Configure your tool's environment variables and actions…" at bounding box center [423, 135] width 246 height 271
click at [63, 247] on div at bounding box center [273, 135] width 546 height 271
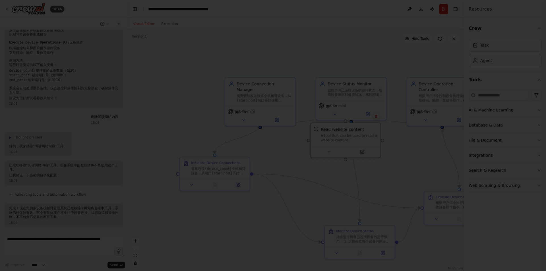
click at [65, 242] on div at bounding box center [273, 135] width 546 height 271
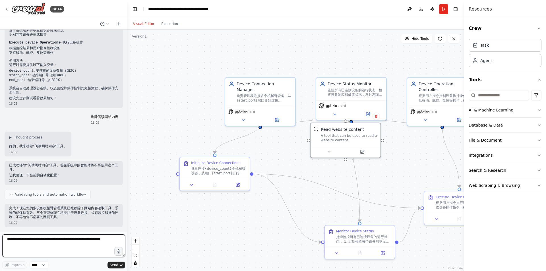
click at [57, 240] on textarea at bounding box center [63, 245] width 123 height 23
paste textarea "**********"
type textarea "**********"
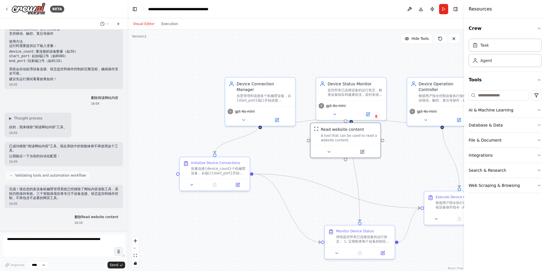
scroll to position [814, 0]
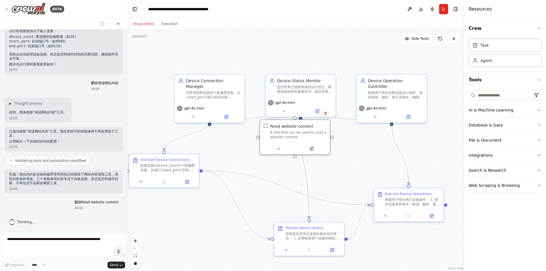
drag, startPoint x: 293, startPoint y: 200, endPoint x: 267, endPoint y: 191, distance: 27.2
click at [256, 198] on div ".deletable-edge-delete-btn { width: 20px; height: 20px; border: 0px solid #ffff…" at bounding box center [295, 151] width 337 height 242
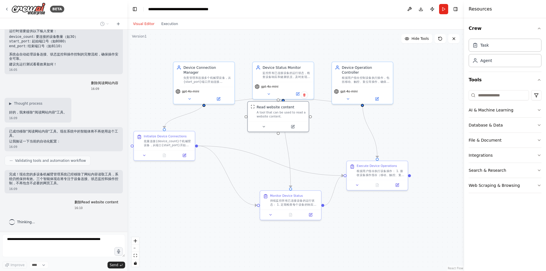
scroll to position [857, 0]
drag, startPoint x: 430, startPoint y: 164, endPoint x: 389, endPoint y: 149, distance: 44.0
click at [389, 149] on div ".deletable-edge-delete-btn { width: 20px; height: 20px; border: 0px solid #ffff…" at bounding box center [295, 151] width 337 height 242
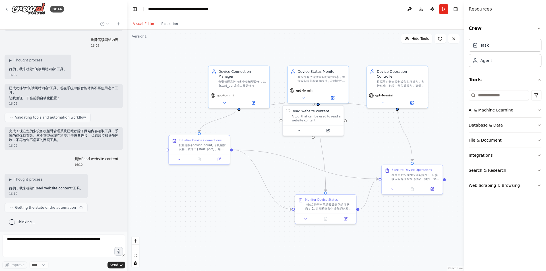
drag, startPoint x: 347, startPoint y: 207, endPoint x: 381, endPoint y: 209, distance: 34.0
click at [381, 210] on div ".deletable-edge-delete-btn { width: 20px; height: 20px; border: 0px solid #ffff…" at bounding box center [295, 151] width 337 height 242
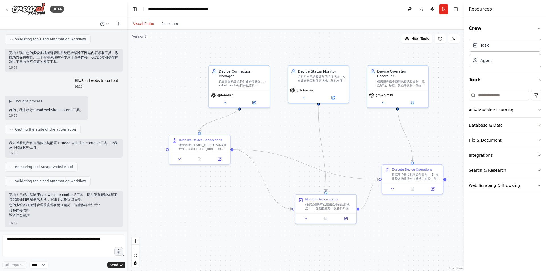
scroll to position [946, 0]
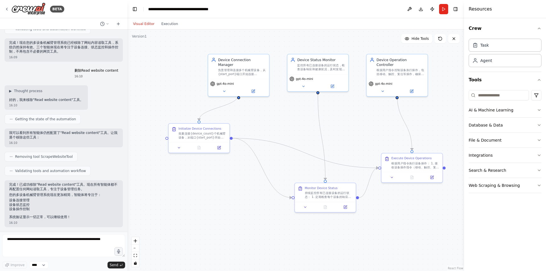
drag, startPoint x: 251, startPoint y: 205, endPoint x: 250, endPoint y: 193, distance: 11.4
click at [250, 193] on div ".deletable-edge-delete-btn { width: 20px; height: 20px; border: 0px solid #ffff…" at bounding box center [295, 151] width 337 height 242
click at [208, 136] on div "批量连接{device_count}个机械臂设备，从端口{start_port}开始（COM{start_port}到COM{end_port}）。对每个端口…" at bounding box center [203, 135] width 48 height 8
click at [217, 148] on button at bounding box center [219, 147] width 17 height 6
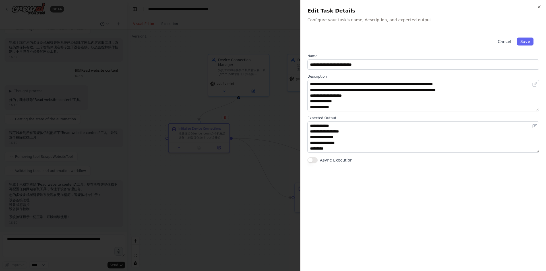
scroll to position [6, 0]
click at [224, 193] on div at bounding box center [273, 135] width 546 height 271
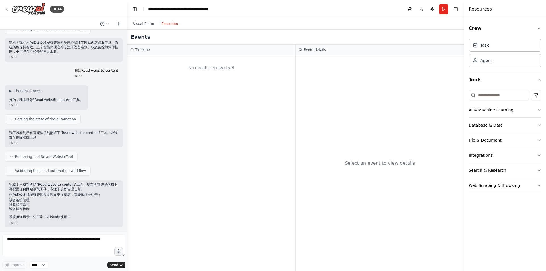
click at [164, 23] on button "Execution" at bounding box center [170, 23] width 24 height 7
click at [213, 62] on div "No events received yet" at bounding box center [211, 67] width 162 height 19
click at [43, 265] on select "****" at bounding box center [38, 264] width 19 height 7
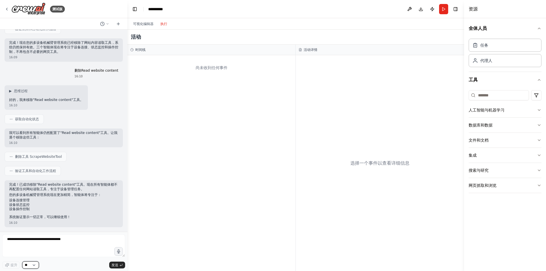
scroll to position [905, 0]
click at [82, 252] on textarea at bounding box center [63, 245] width 123 height 23
click at [507, 57] on div "代理人" at bounding box center [505, 60] width 73 height 13
click at [504, 62] on div "代理人" at bounding box center [505, 60] width 73 height 13
click at [499, 50] on div "任务" at bounding box center [505, 44] width 73 height 13
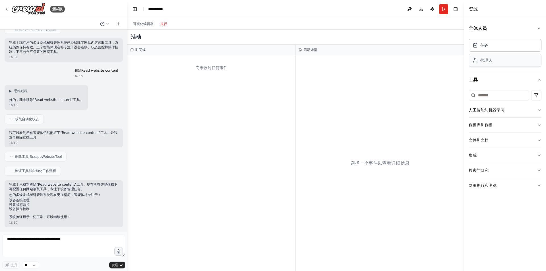
click at [499, 65] on div "代理人" at bounding box center [505, 60] width 73 height 13
click at [531, 191] on button "网页抓取和浏览" at bounding box center [505, 185] width 73 height 15
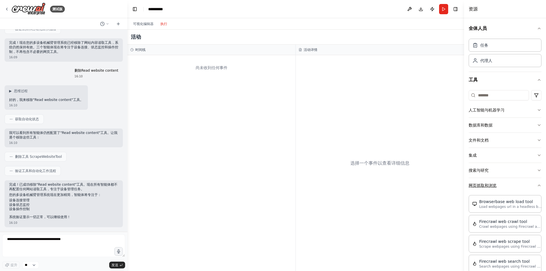
click at [532, 184] on button "网页抓取和浏览" at bounding box center [505, 185] width 73 height 15
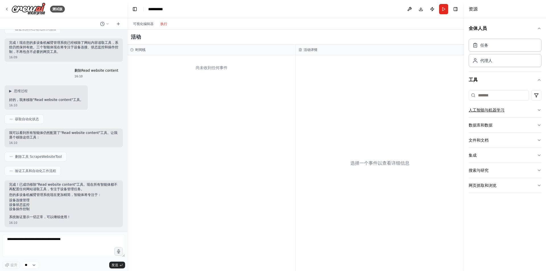
click at [528, 111] on button "人工智能与机器学习" at bounding box center [505, 110] width 73 height 15
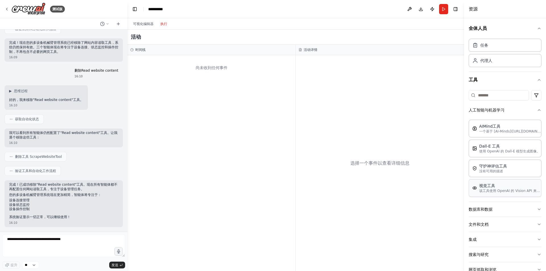
click at [514, 194] on div "视觉工具 该工具使用 OpenAI 的 Vision API 来描述图像的内容。" at bounding box center [505, 188] width 73 height 18
click at [482, 192] on font "该工具使用 OpenAI 的 Vision API 来描述图像的内容。" at bounding box center [521, 191] width 85 height 4
click at [537, 28] on icon "button" at bounding box center [539, 28] width 5 height 5
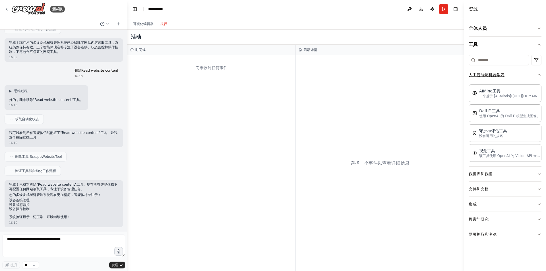
click at [540, 77] on button "人工智能与机器学习" at bounding box center [505, 74] width 73 height 15
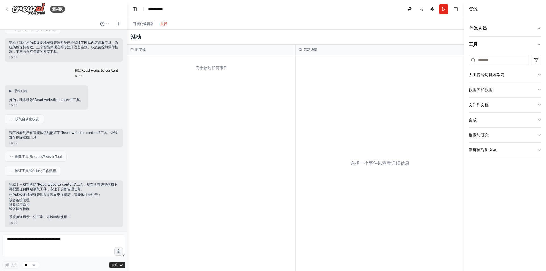
click at [512, 108] on button "文件和文档" at bounding box center [505, 105] width 73 height 15
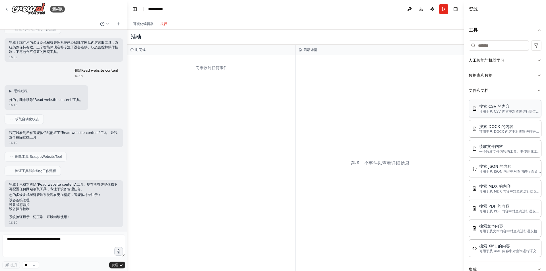
scroll to position [3, 0]
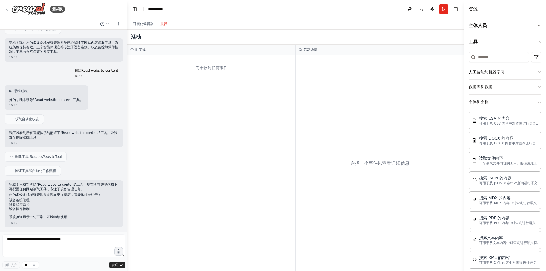
click at [505, 107] on button "文件和文档" at bounding box center [505, 102] width 73 height 15
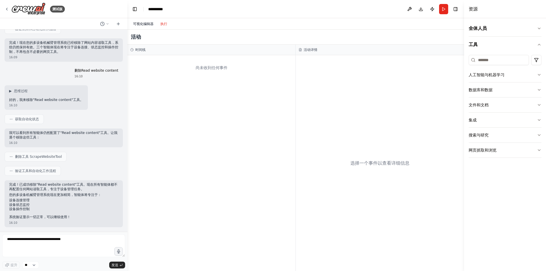
click at [144, 20] on button "可视化编辑器" at bounding box center [143, 23] width 27 height 7
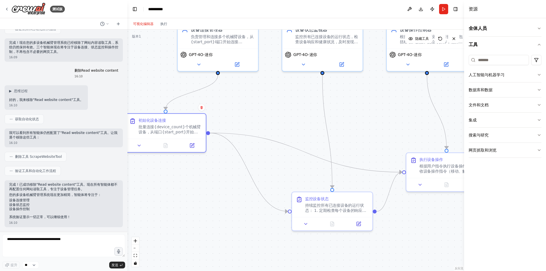
drag, startPoint x: 368, startPoint y: 132, endPoint x: 327, endPoint y: 121, distance: 41.7
click at [328, 121] on div ".deletable-edge-delete-btn { width: 20px; height: 20px; border: 0px solid #ffff…" at bounding box center [295, 151] width 337 height 242
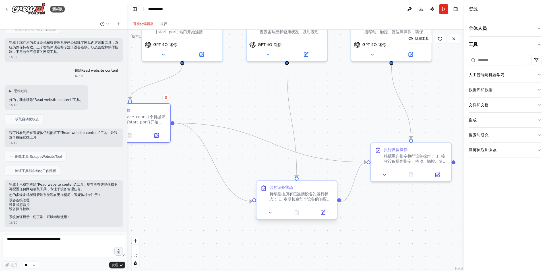
click at [303, 187] on div "监控设备状态" at bounding box center [301, 187] width 63 height 5
click at [319, 215] on button at bounding box center [323, 213] width 22 height 8
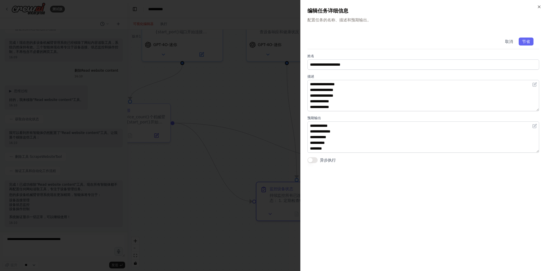
click at [248, 227] on div at bounding box center [273, 135] width 546 height 271
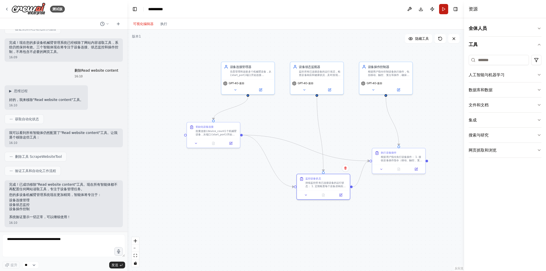
click at [444, 12] on button "跑步" at bounding box center [443, 9] width 9 height 10
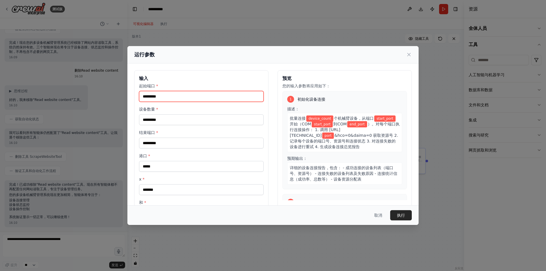
click at [168, 100] on input "起始端口 *" at bounding box center [201, 96] width 125 height 11
type input "*"
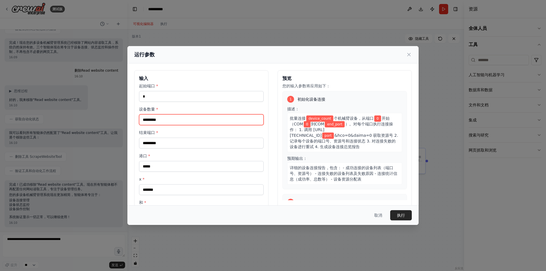
click at [172, 125] on input "设备数量 *" at bounding box center [201, 119] width 125 height 11
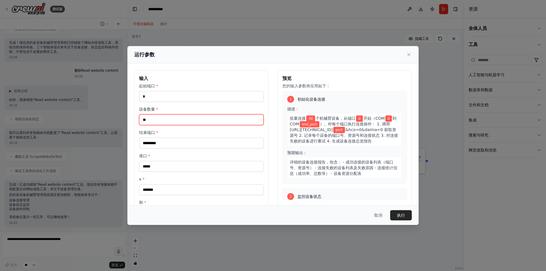
type input "**"
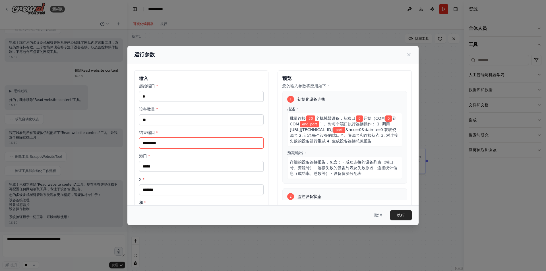
click at [170, 141] on input "结束端口 *" at bounding box center [201, 143] width 125 height 11
type input "**"
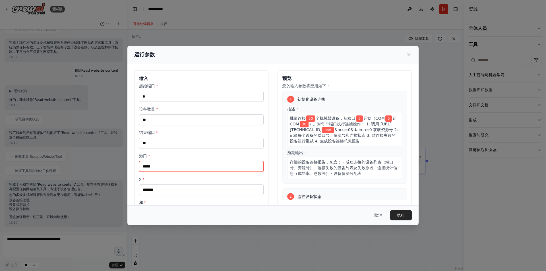
click at [174, 166] on input "港口 *" at bounding box center [201, 166] width 125 height 11
type input "**"
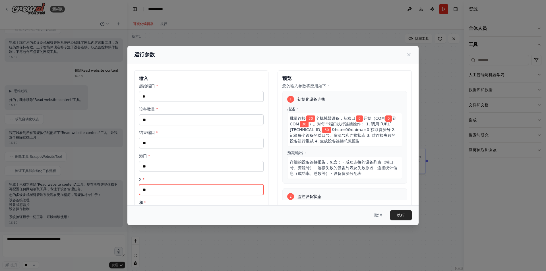
type input "**"
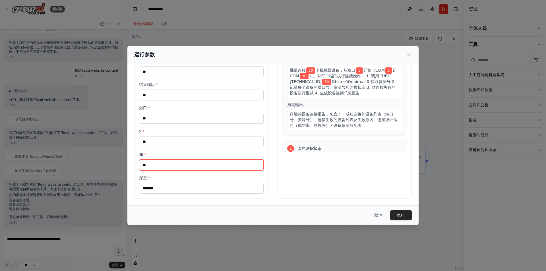
type input "**"
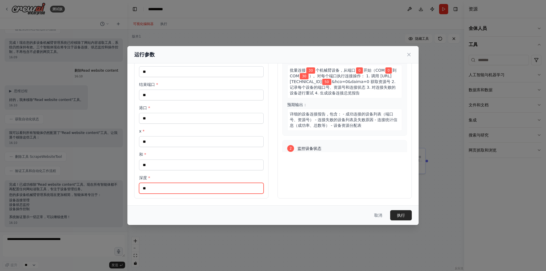
type input "**"
drag, startPoint x: 398, startPoint y: 207, endPoint x: 402, endPoint y: 214, distance: 8.2
click at [399, 209] on div "取消 执行" at bounding box center [272, 215] width 291 height 20
click at [402, 214] on font "执行" at bounding box center [401, 215] width 8 height 5
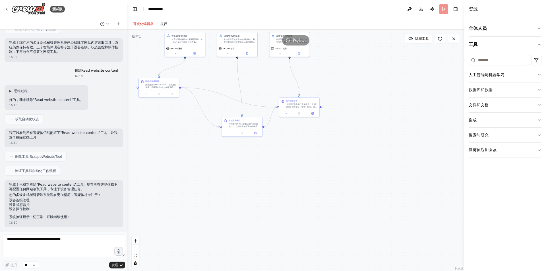
click at [162, 26] on button "执行" at bounding box center [164, 23] width 14 height 7
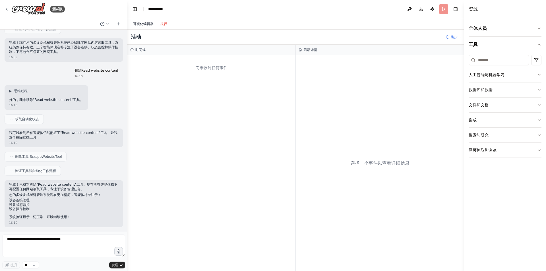
click at [147, 25] on font "可视化编辑器" at bounding box center [143, 24] width 20 height 4
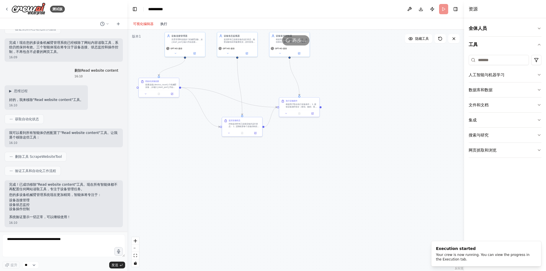
click at [165, 22] on font "执行" at bounding box center [163, 24] width 7 height 4
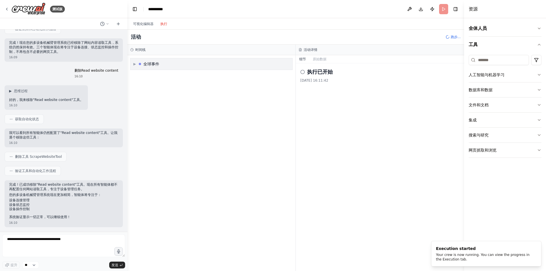
click at [178, 63] on div "▶ 全球事件" at bounding box center [212, 63] width 162 height 11
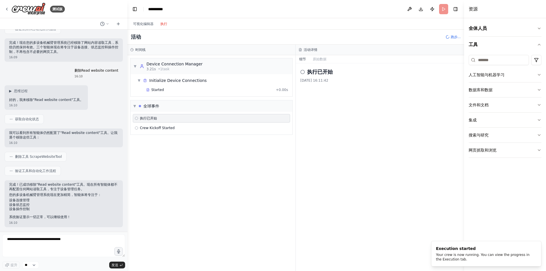
click at [169, 73] on div "▼ Device Connection Manager 3.21s • 1 task" at bounding box center [212, 66] width 162 height 16
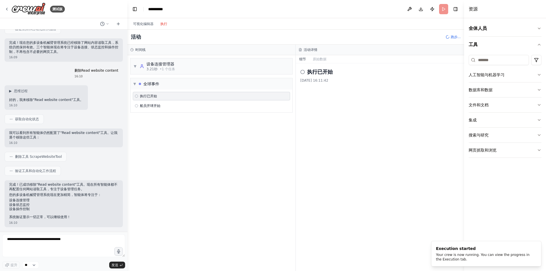
click at [166, 96] on div "执行已开始" at bounding box center [211, 96] width 153 height 5
click at [162, 106] on div "船员开球开始" at bounding box center [211, 106] width 153 height 5
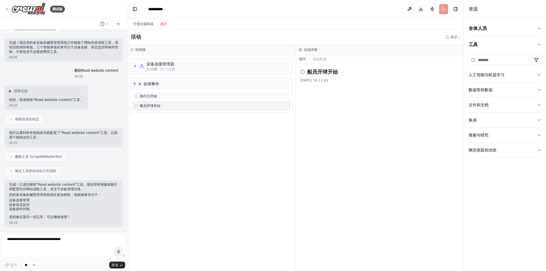
click at [168, 99] on div "执行已开始" at bounding box center [211, 96] width 157 height 9
click at [319, 59] on font "原始数据" at bounding box center [320, 59] width 14 height 4
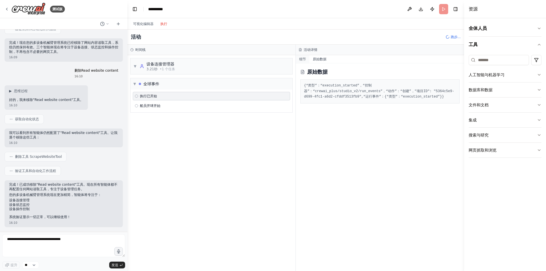
click at [301, 60] on font "细节" at bounding box center [302, 59] width 7 height 4
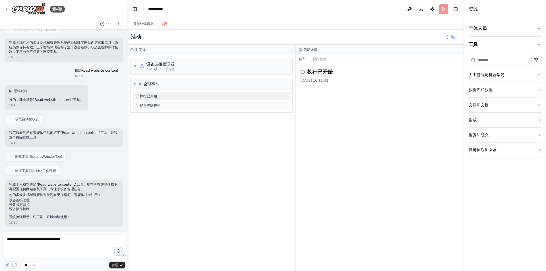
click at [162, 106] on div "船员开球开始" at bounding box center [211, 106] width 153 height 5
click at [136, 65] on font "▼" at bounding box center [135, 66] width 3 height 4
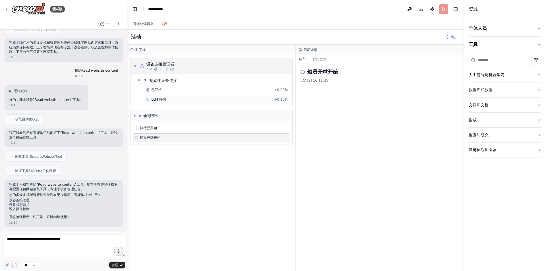
click at [162, 100] on font "LLM 呼叫" at bounding box center [158, 100] width 15 height 4
click at [322, 93] on div "跑步 开始时间 16:11:46" at bounding box center [380, 92] width 152 height 5
click at [314, 93] on font "跑步" at bounding box center [313, 92] width 7 height 4
click at [318, 58] on font "消息" at bounding box center [316, 59] width 7 height 4
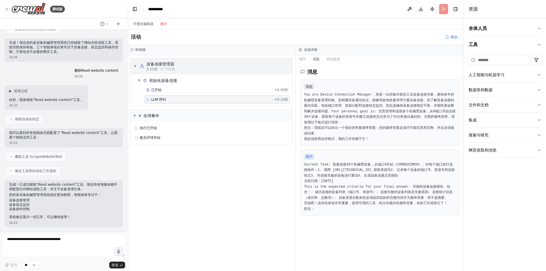
scroll to position [0, 0]
drag, startPoint x: 336, startPoint y: 127, endPoint x: 396, endPoint y: 147, distance: 62.7
click at [411, 142] on pre "You are Device Connection Manager. 您是一位经验丰富的工业设备连接专家，拥有多年的机械臂设备管理经验。您精通设备通信协议，能…" at bounding box center [380, 117] width 152 height 50
click at [326, 59] on button "原始数据" at bounding box center [333, 59] width 20 height 8
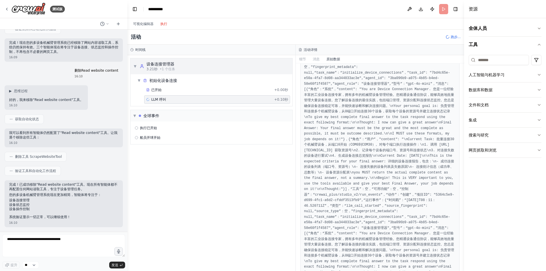
scroll to position [28, 0]
click at [302, 59] on font "细节" at bounding box center [302, 59] width 7 height 4
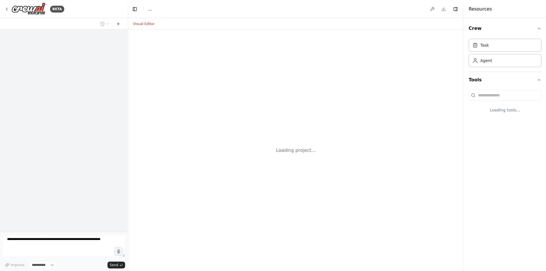
select select "****"
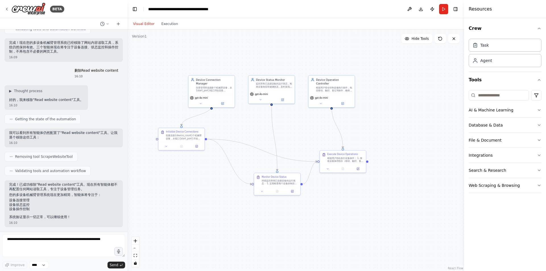
click at [171, 29] on div "Visual Editor Execution" at bounding box center [156, 23] width 52 height 11
click at [171, 26] on button "Execution" at bounding box center [170, 23] width 24 height 7
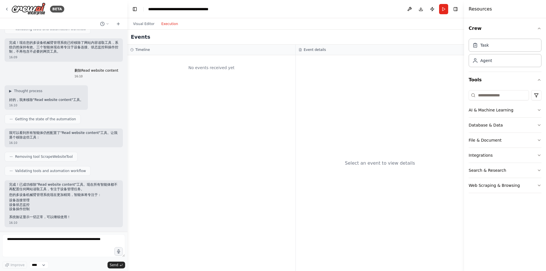
scroll to position [946, 0]
